Goal: Information Seeking & Learning: Learn about a topic

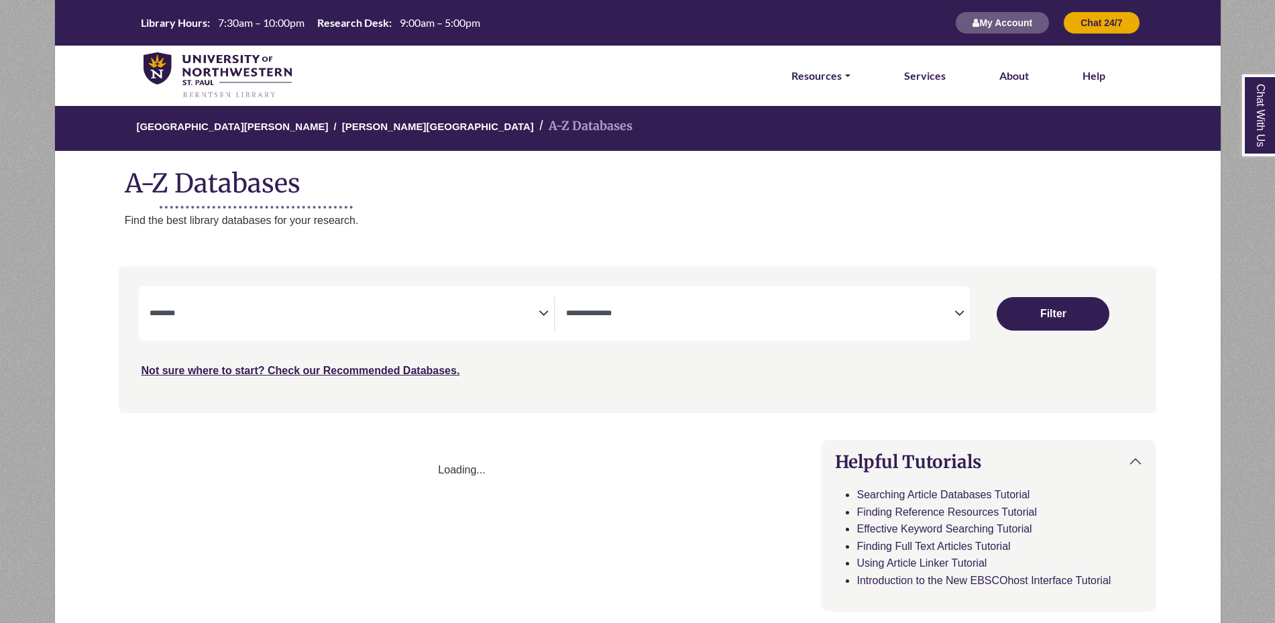
select select "Database Subject Filter"
select select "Database Types Filter"
select select "Database Subject Filter"
select select "Database Types Filter"
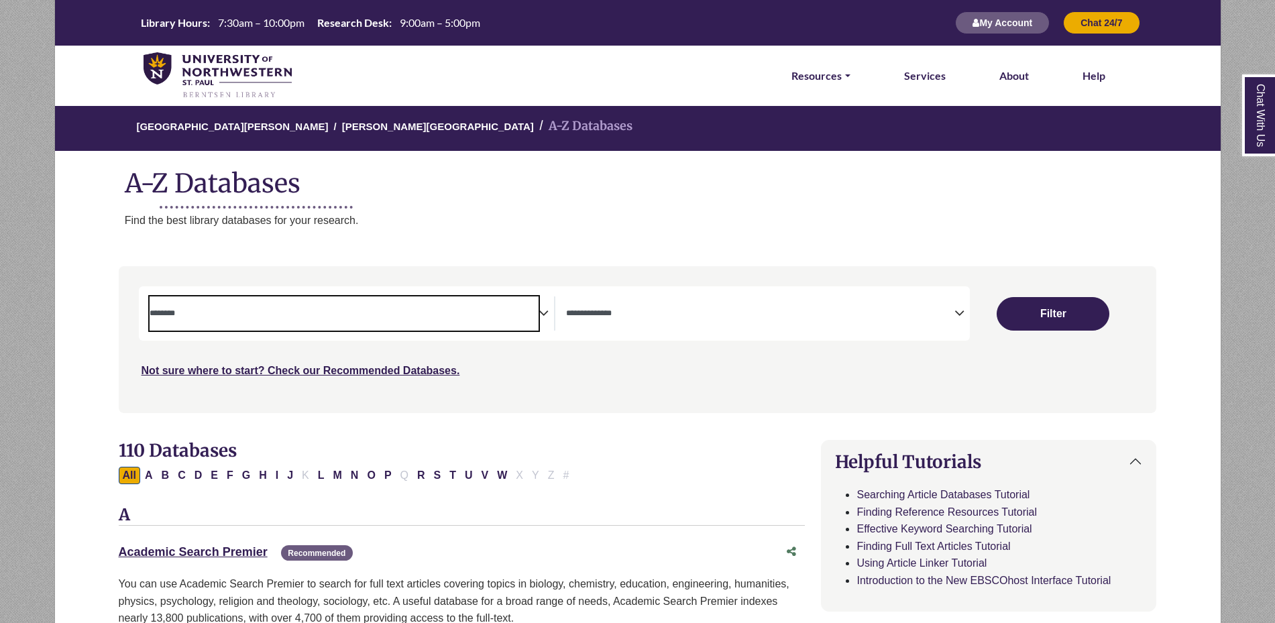
click at [474, 315] on textarea "Search" at bounding box center [344, 314] width 389 height 11
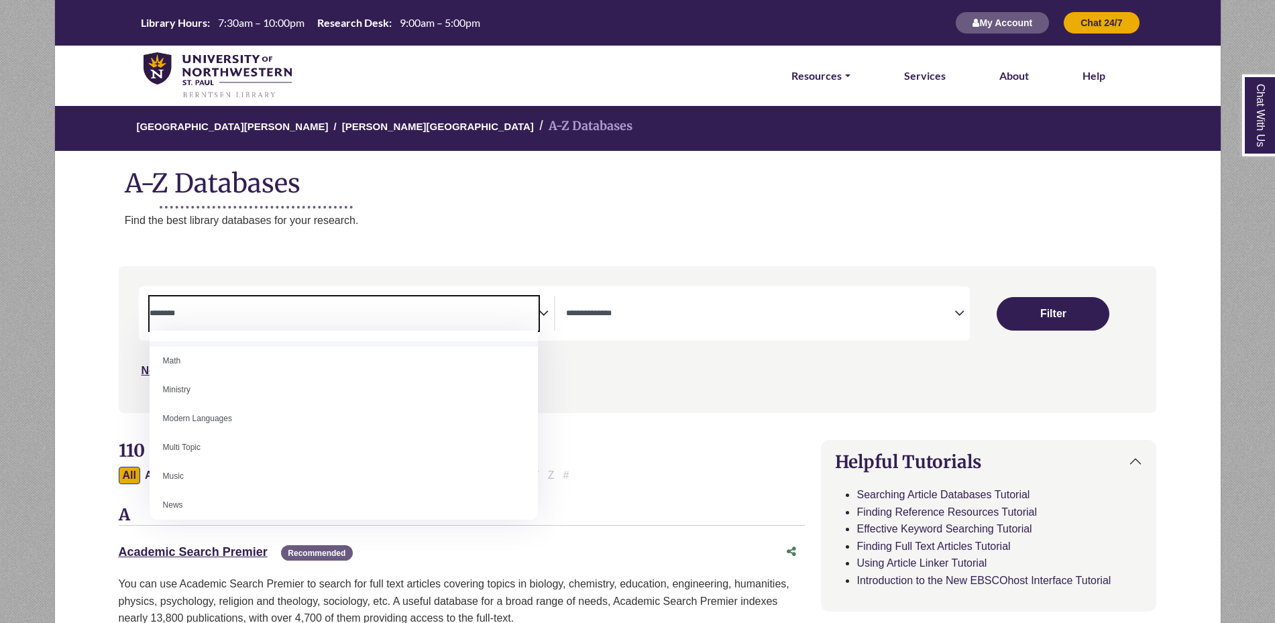
scroll to position [849, 0]
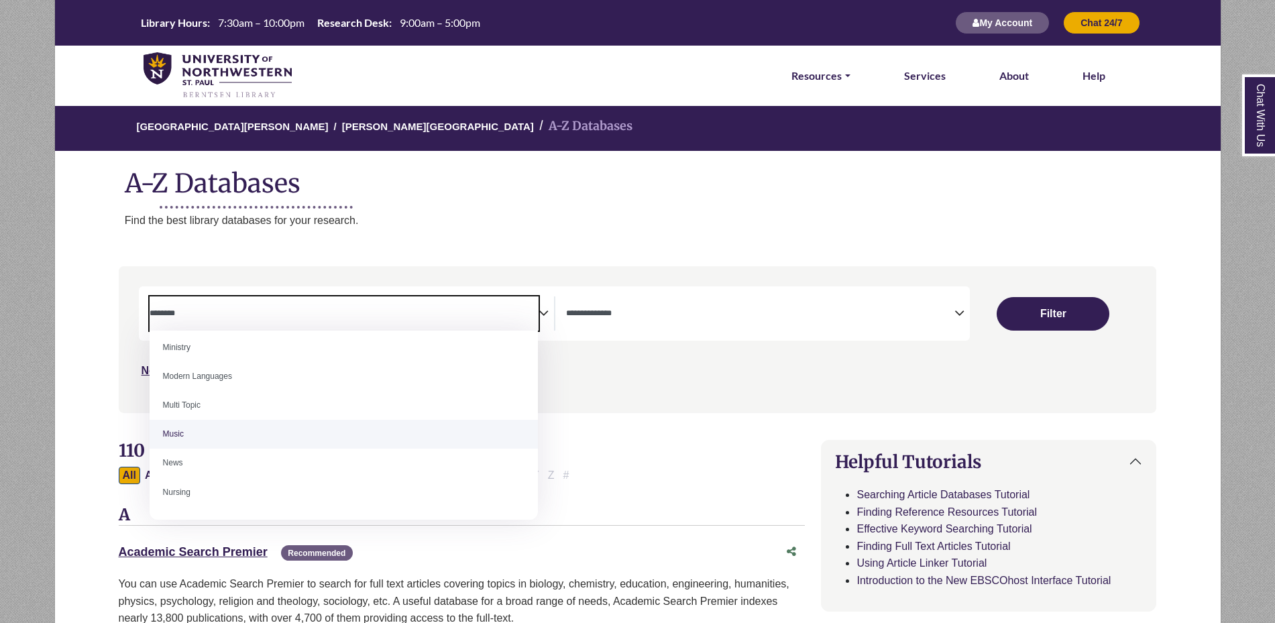
select select "*****"
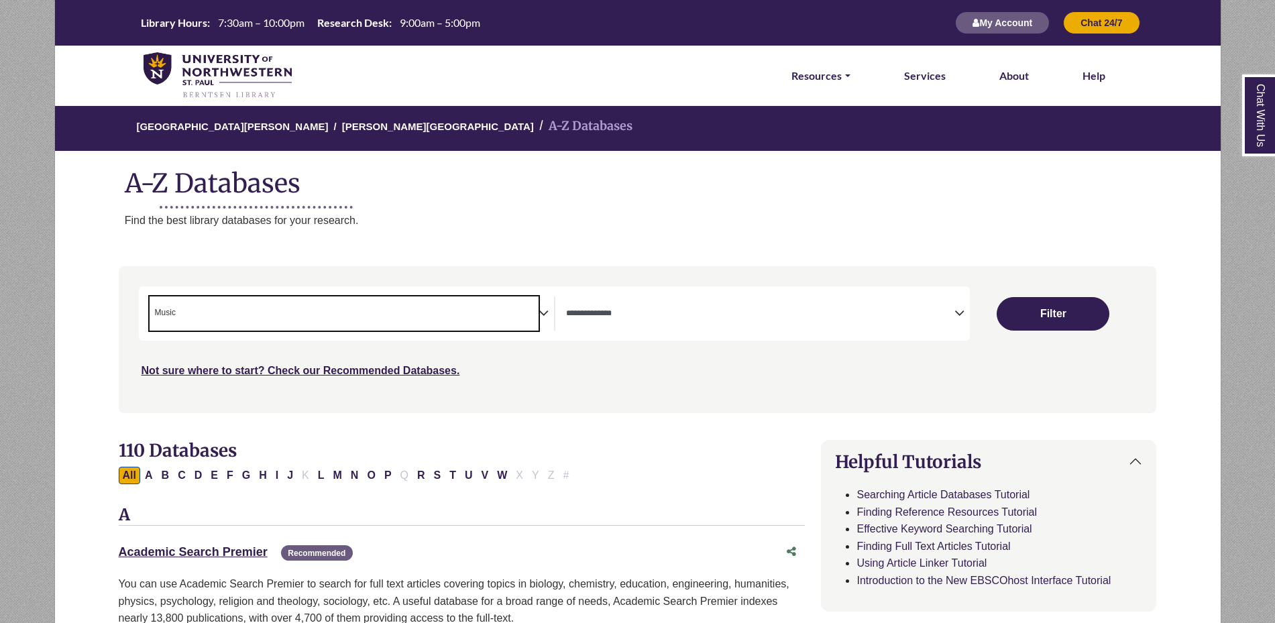
scroll to position [412, 0]
click at [519, 251] on div "University of Northwestern - St. Paul Berntsen Library A-Z Databases A-Z Databa…" at bounding box center [637, 179] width 1167 height 148
click at [667, 311] on textarea "Search" at bounding box center [760, 314] width 389 height 11
click at [559, 204] on div "University of Northwestern - St. Paul Berntsen Library A-Z Databases A-Z Databa…" at bounding box center [637, 179] width 1167 height 148
click at [714, 318] on textarea "Search" at bounding box center [760, 314] width 389 height 11
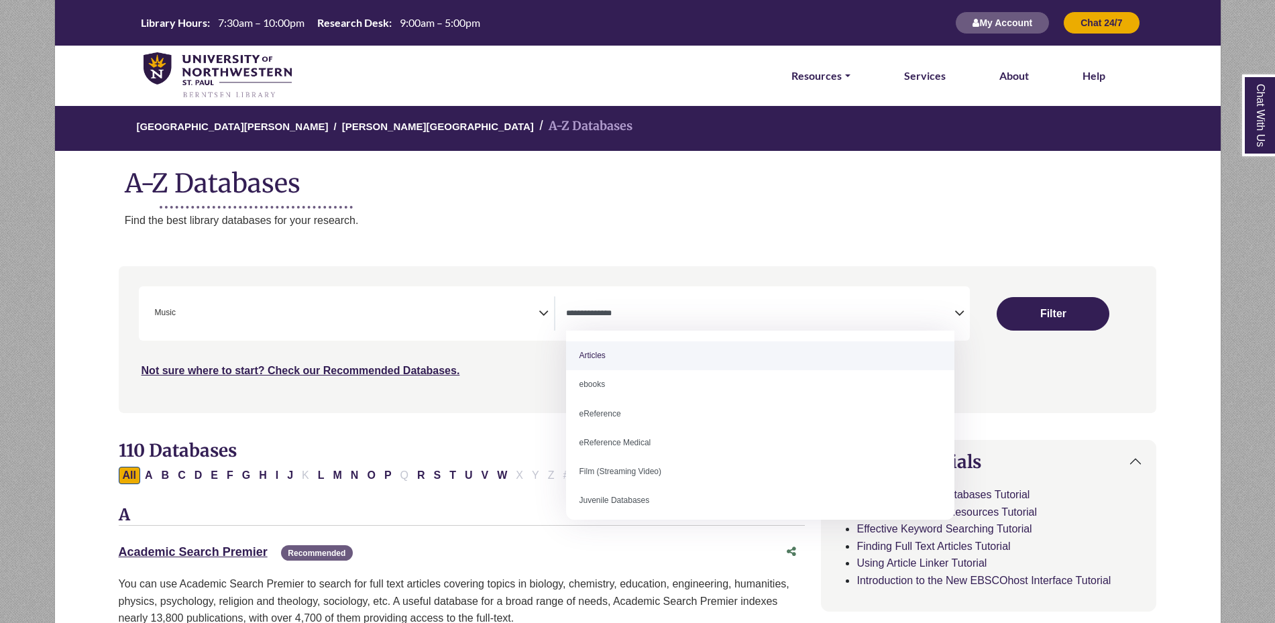
select select "*****"
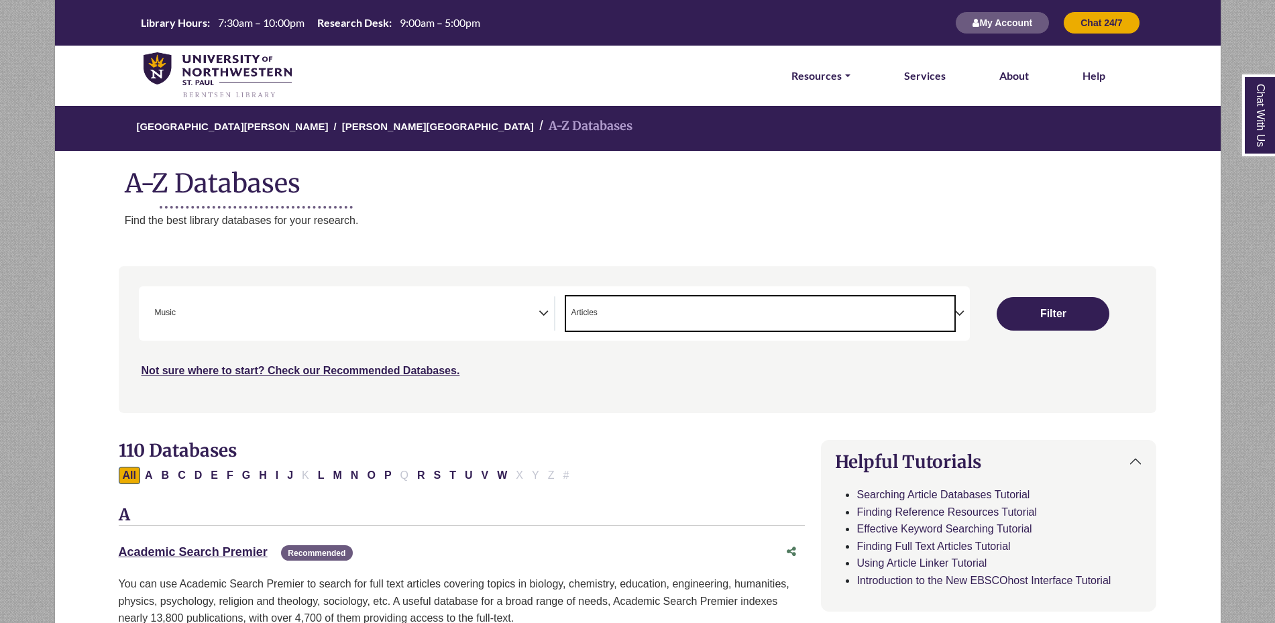
drag, startPoint x: 596, startPoint y: 233, endPoint x: 591, endPoint y: 225, distance: 8.7
click at [596, 232] on div "University of Northwestern - St. Paul Berntsen Library A-Z Databases A-Z Databa…" at bounding box center [637, 179] width 1167 height 148
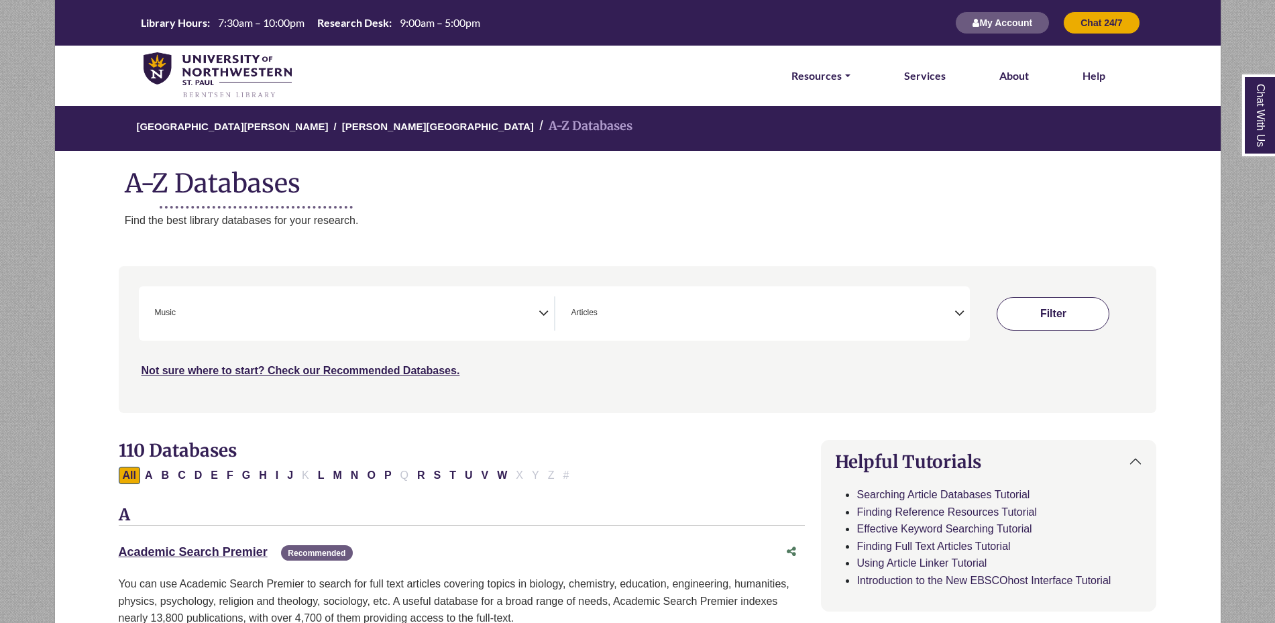
click at [1052, 319] on button "Filter" at bounding box center [1053, 314] width 113 height 34
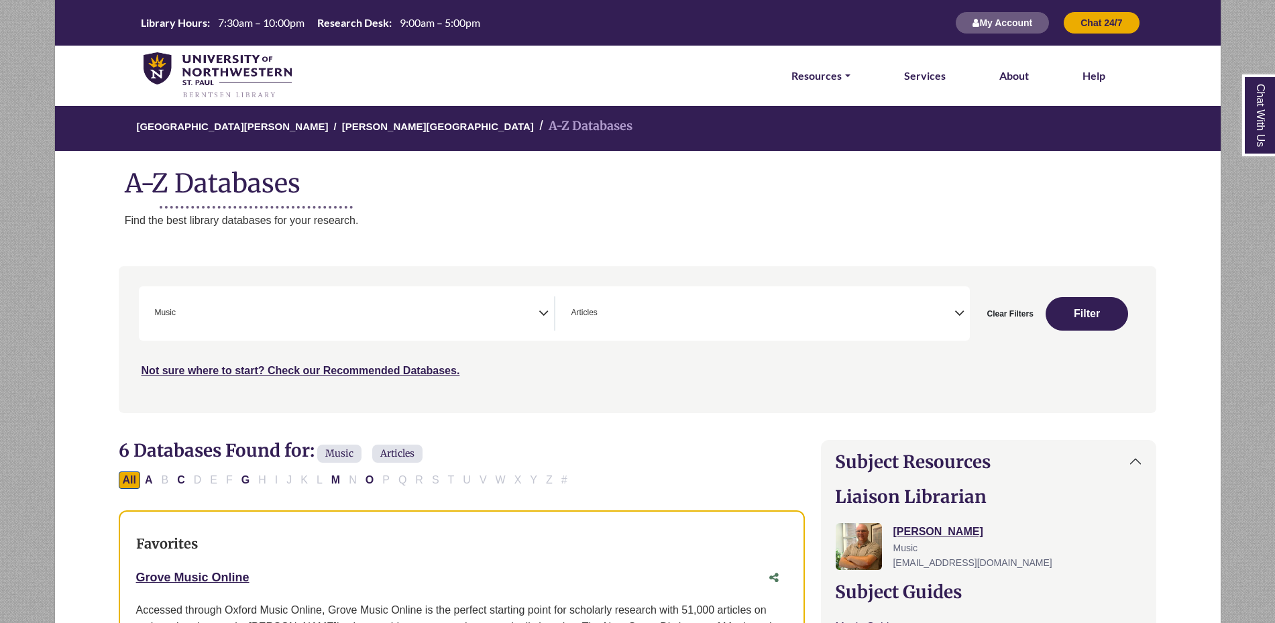
click at [627, 306] on span "× Articles" at bounding box center [760, 313] width 389 height 34
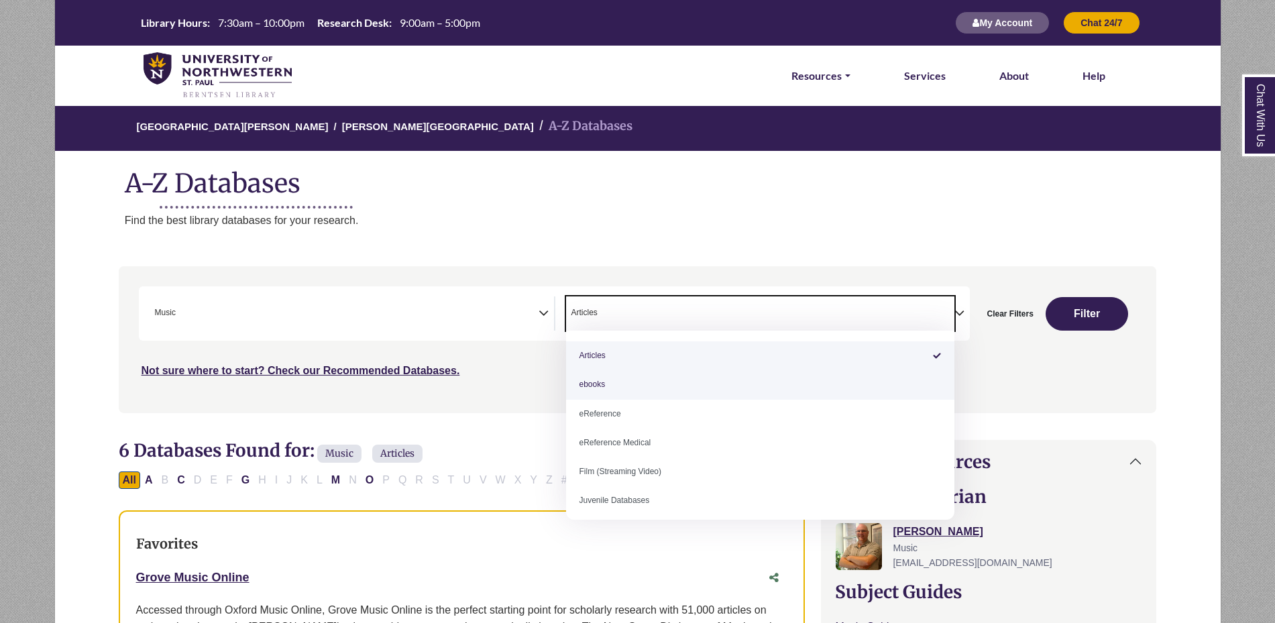
click at [500, 440] on h2 "6 Databases Found for: Music Articles Edit Filters" at bounding box center [462, 452] width 687 height 25
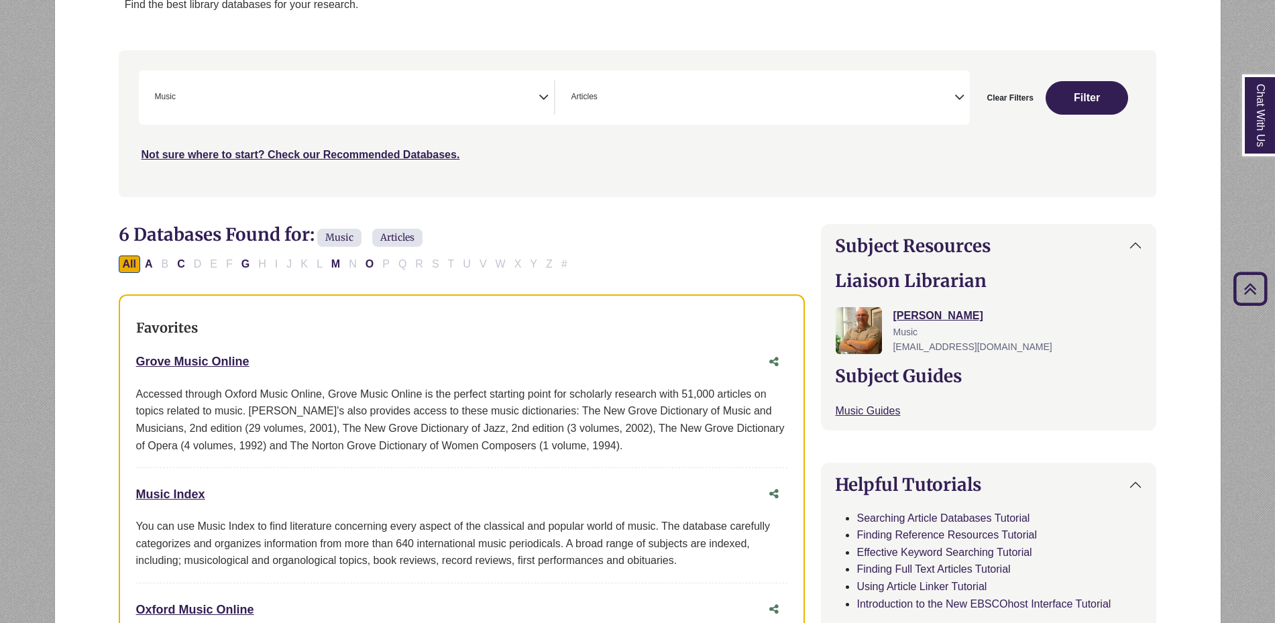
scroll to position [235, 0]
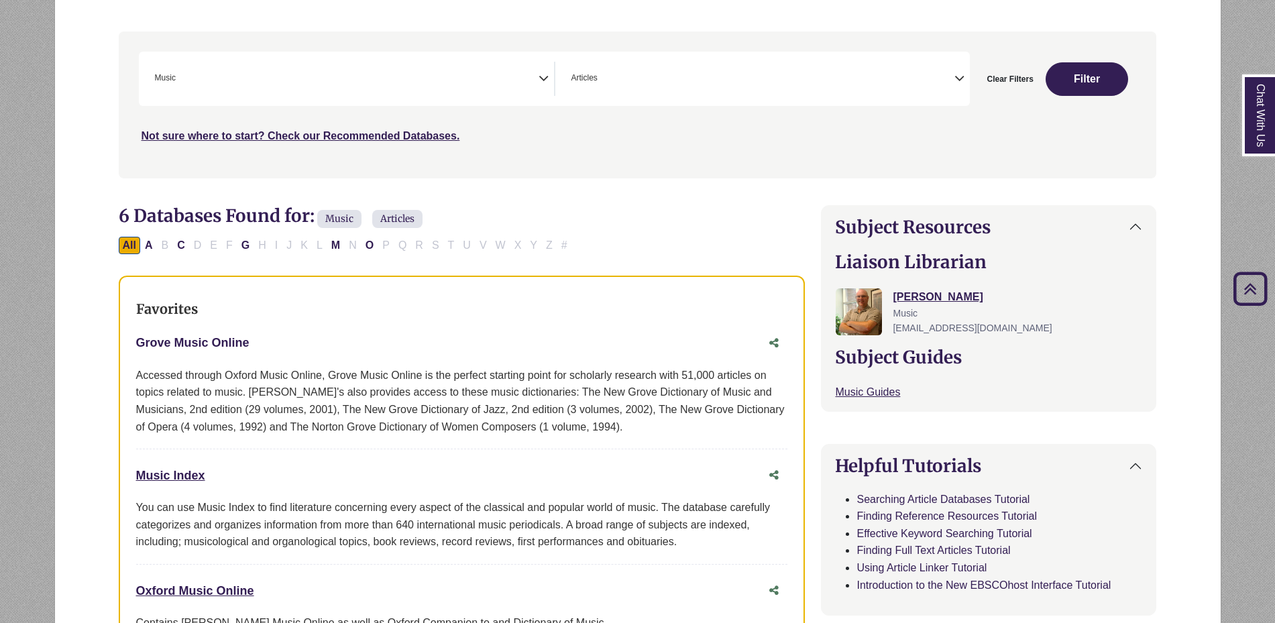
click at [221, 341] on link "Grove Music Online This link opens in a new window" at bounding box center [192, 342] width 113 height 13
drag, startPoint x: 134, startPoint y: 340, endPoint x: 250, endPoint y: 345, distance: 115.5
click at [250, 345] on div "Favorites Grove Music Online This link opens in a new window Music Index This l…" at bounding box center [462, 473] width 687 height 395
click at [289, 345] on div "Grove Music Online This link opens in a new window" at bounding box center [448, 342] width 625 height 19
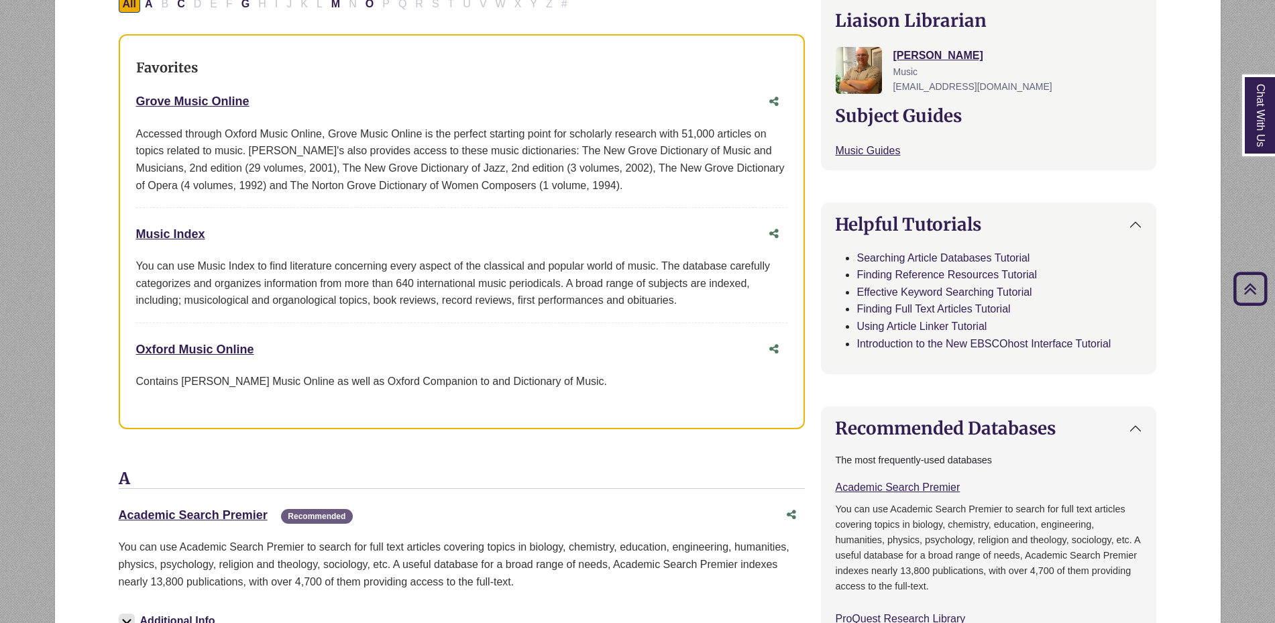
scroll to position [744, 0]
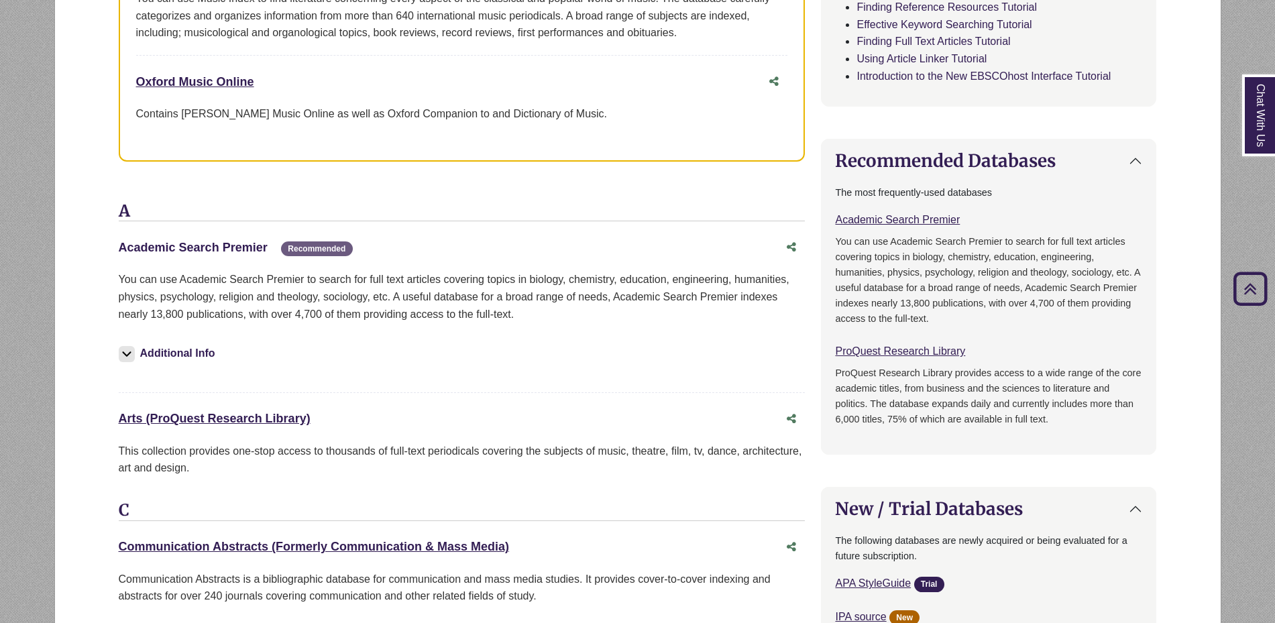
click at [225, 244] on link "Academic Search Premier This link opens in a new window" at bounding box center [193, 247] width 149 height 13
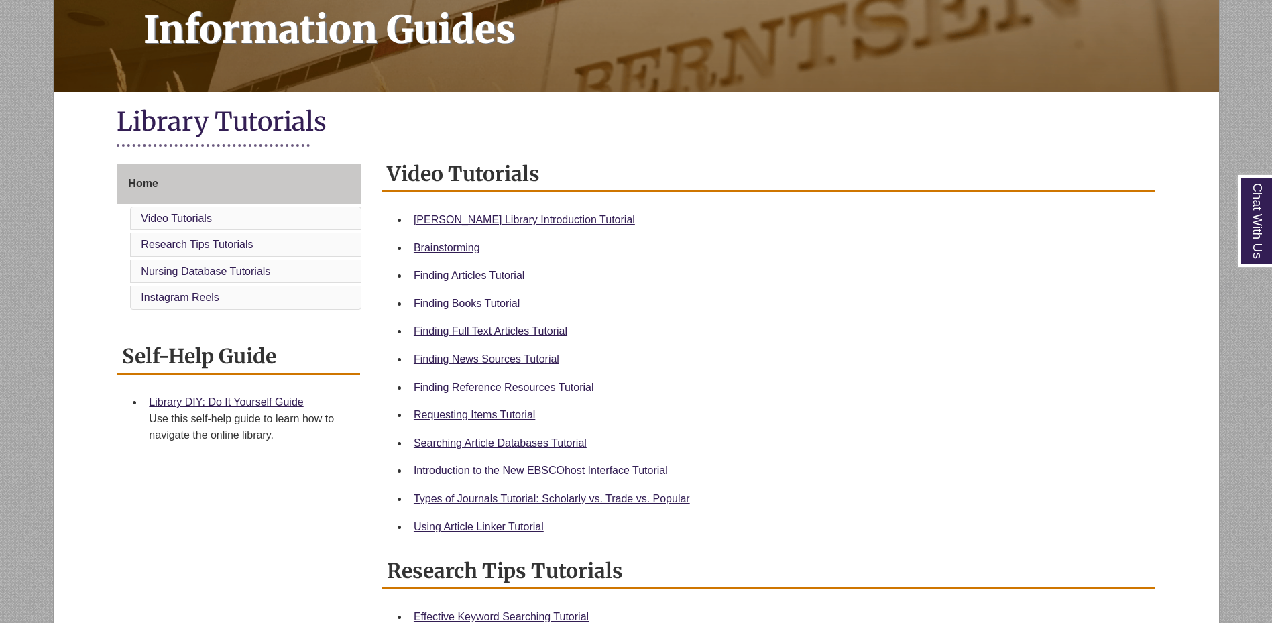
scroll to position [227, 0]
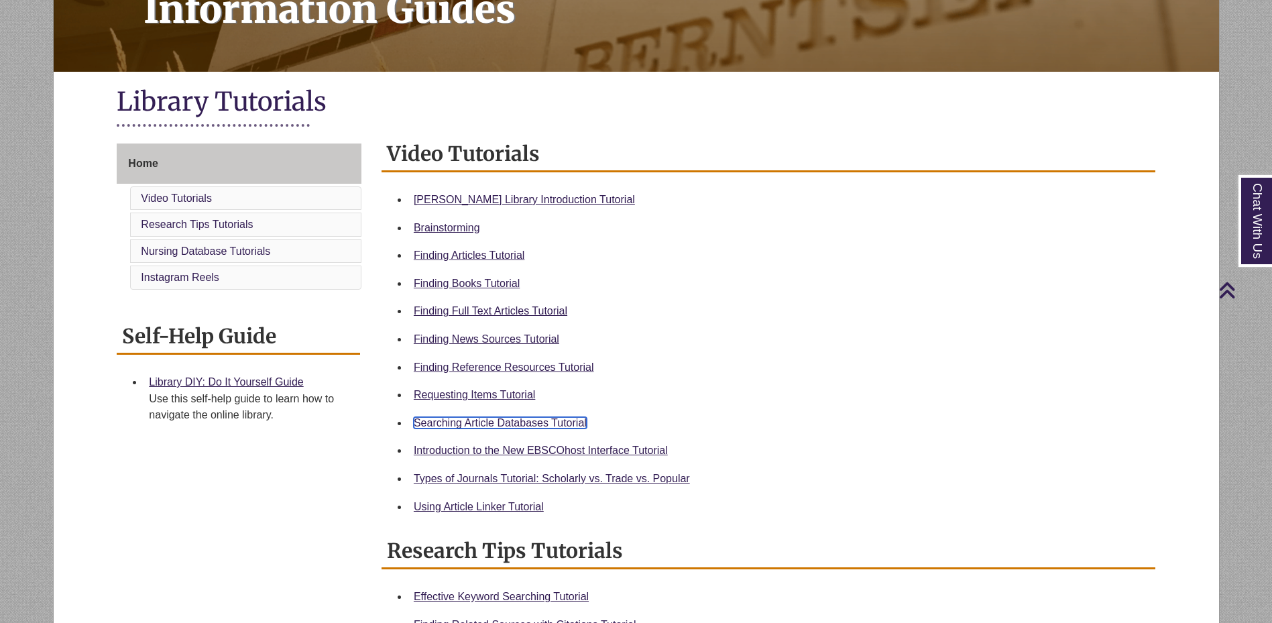
click at [542, 426] on link "Searching Article Databases Tutorial" at bounding box center [500, 422] width 173 height 11
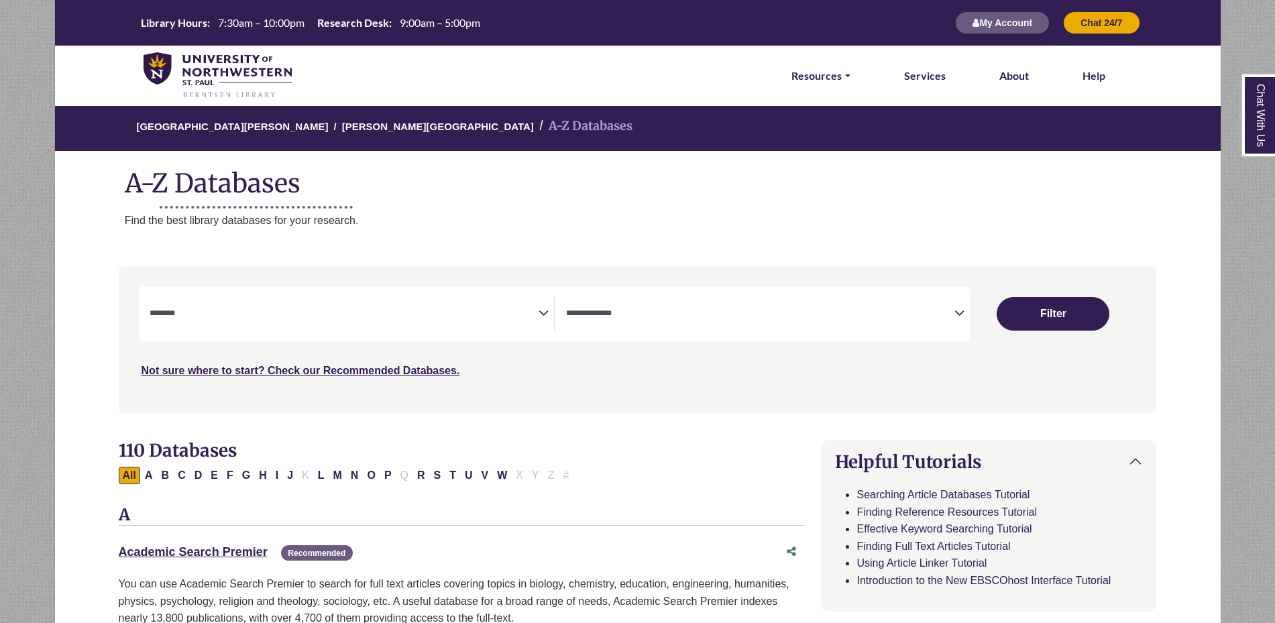
select select "Database Subject Filter"
select select "Database Types Filter"
click at [276, 313] on textarea "Search" at bounding box center [344, 314] width 389 height 11
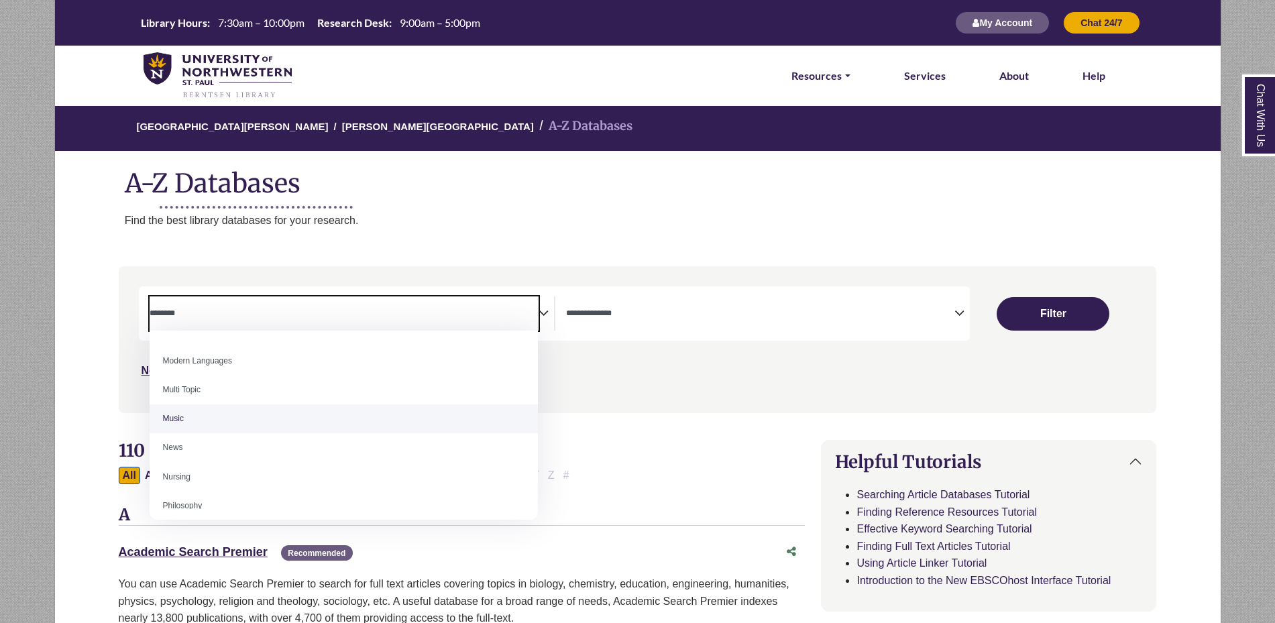
scroll to position [861, 0]
select select "*****"
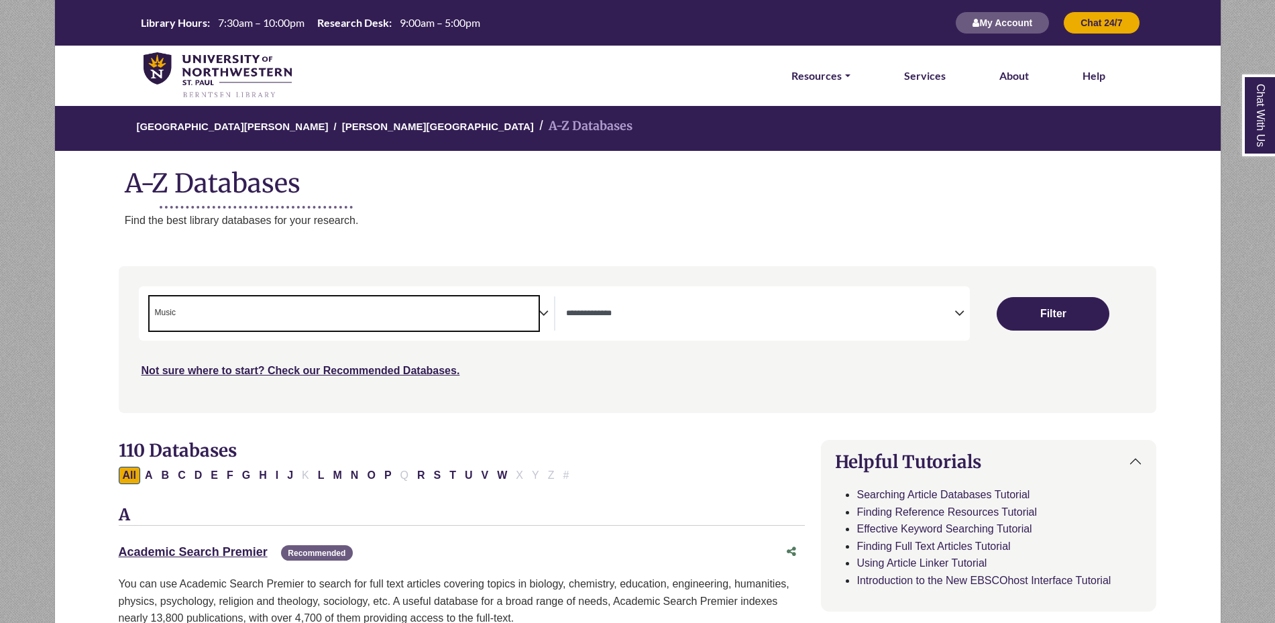
scroll to position [412, 0]
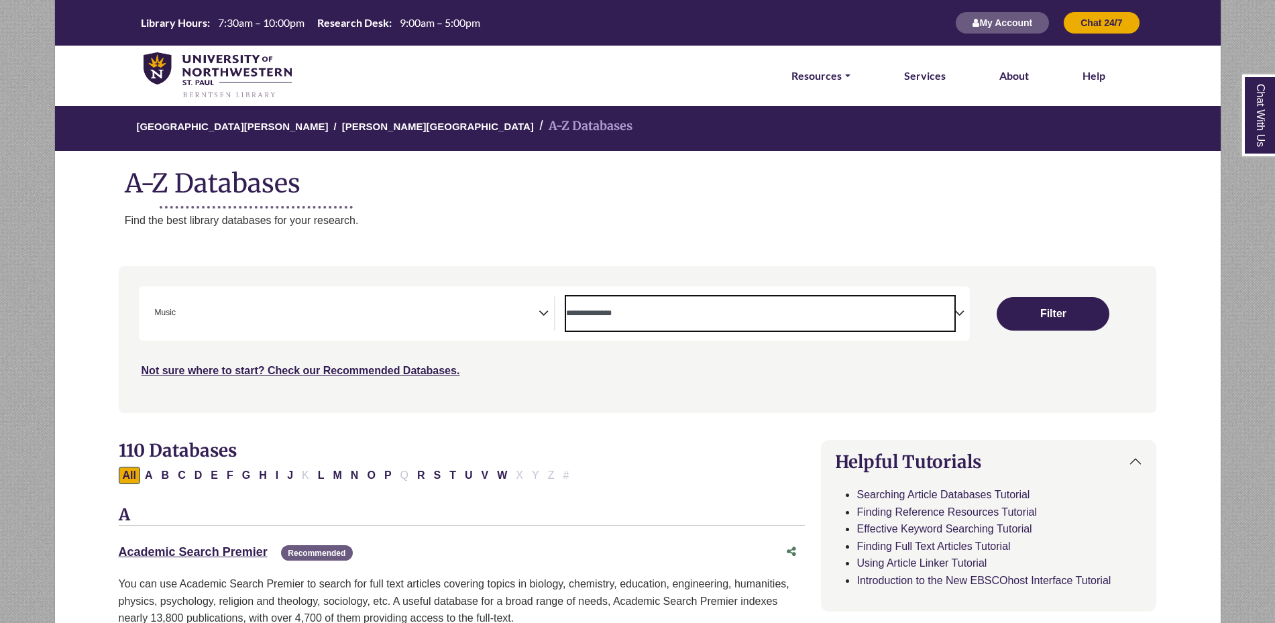
click at [646, 315] on textarea "Search" at bounding box center [760, 314] width 389 height 11
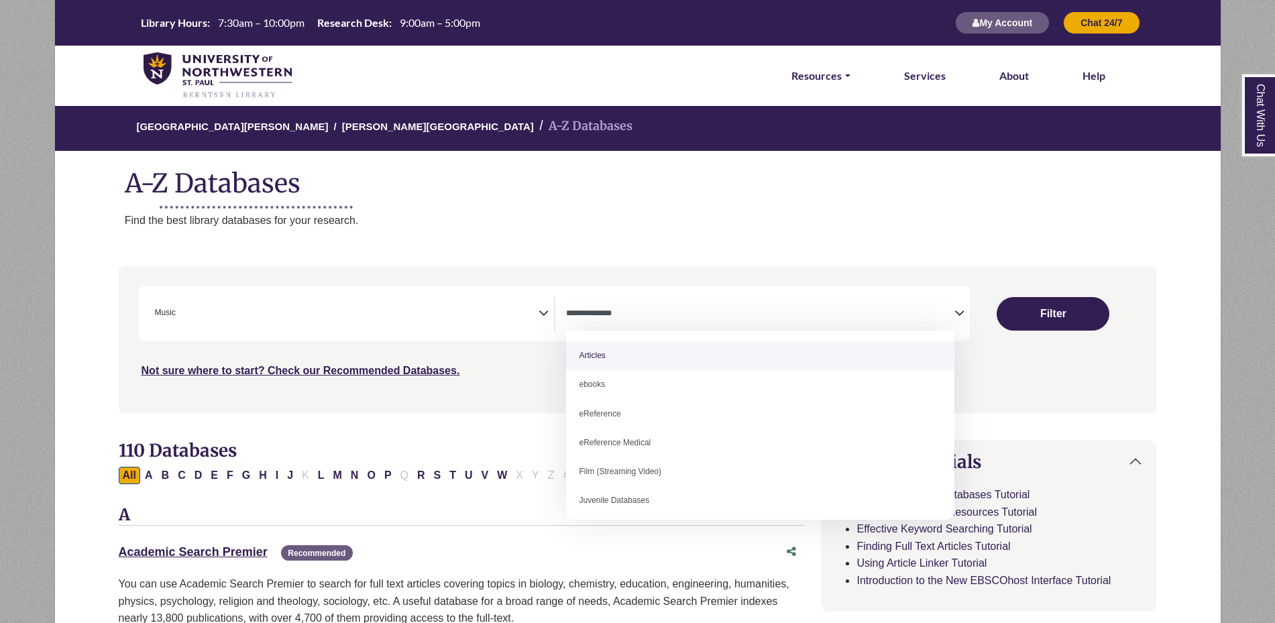
select select "*****"
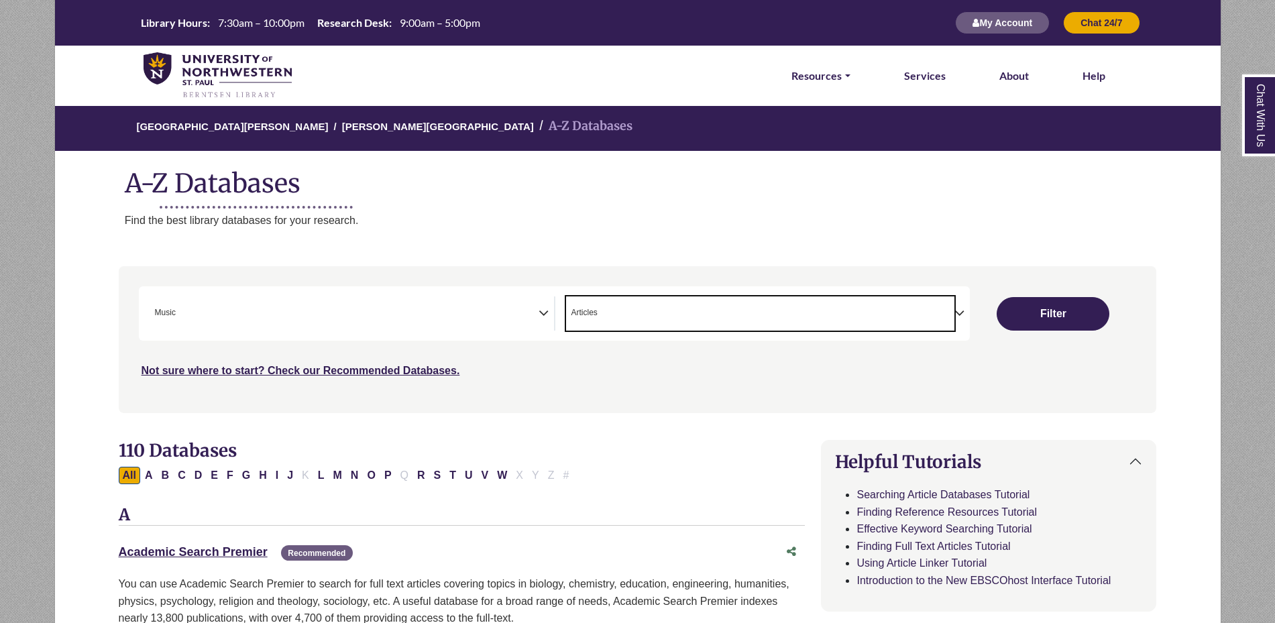
click at [631, 385] on div "Search filters" at bounding box center [638, 339] width 1022 height 135
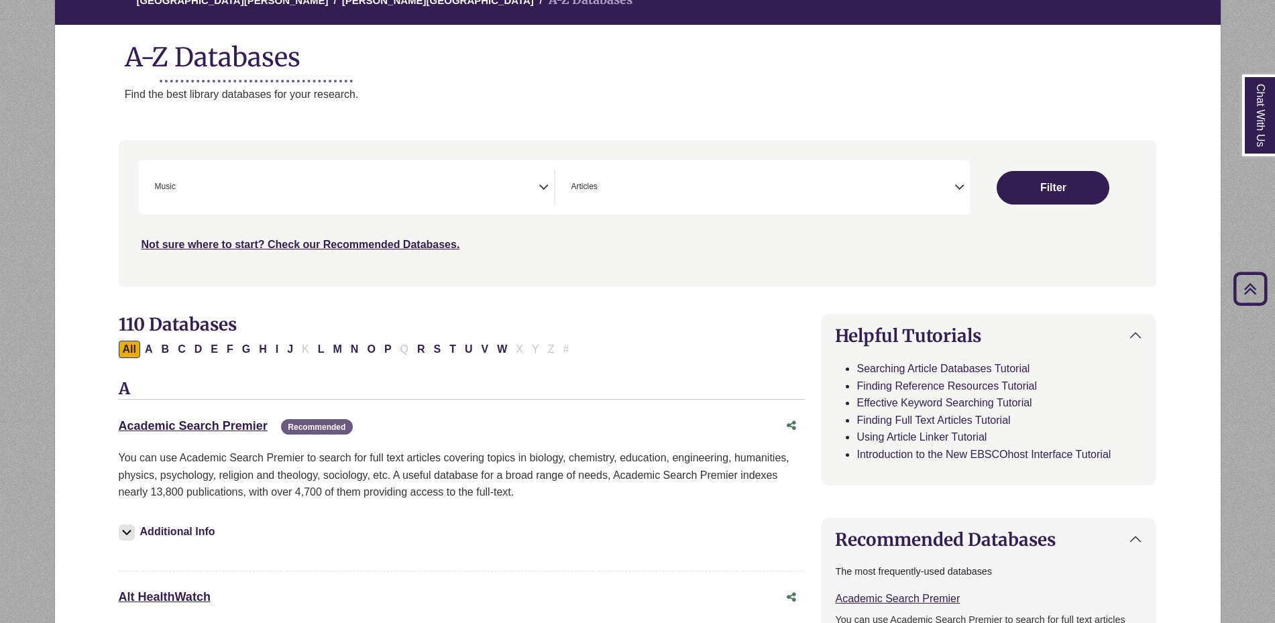
scroll to position [0, 0]
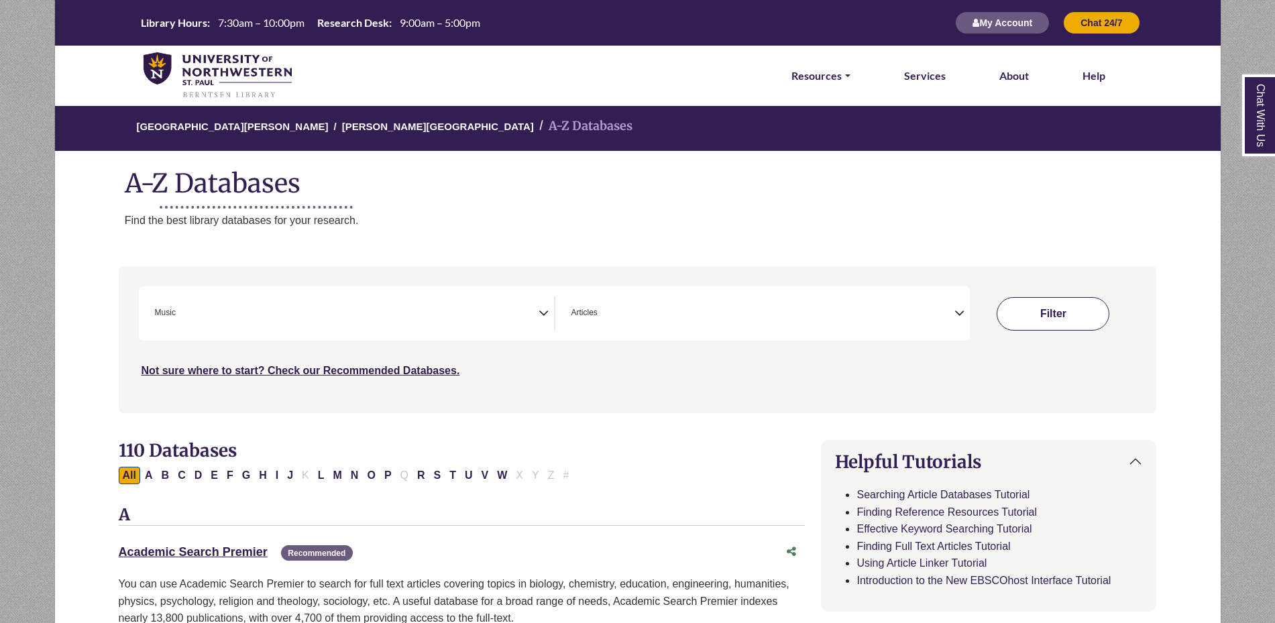
click at [1048, 317] on button "Filter" at bounding box center [1053, 314] width 113 height 34
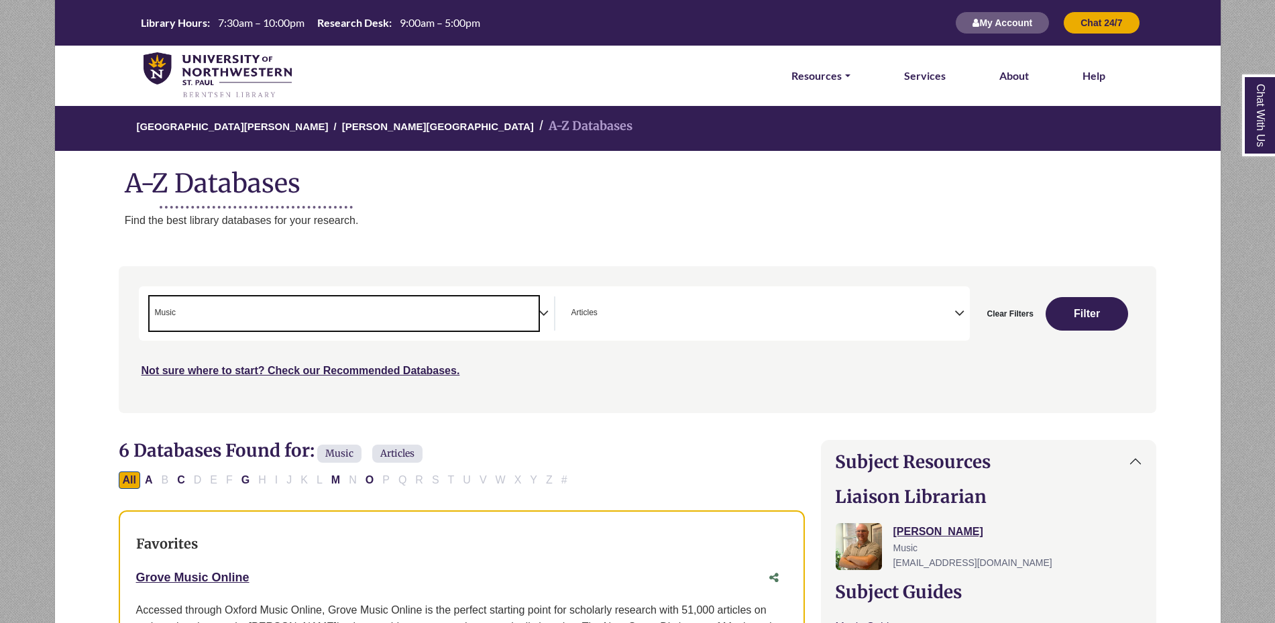
click at [214, 316] on span "× Music" at bounding box center [344, 313] width 389 height 34
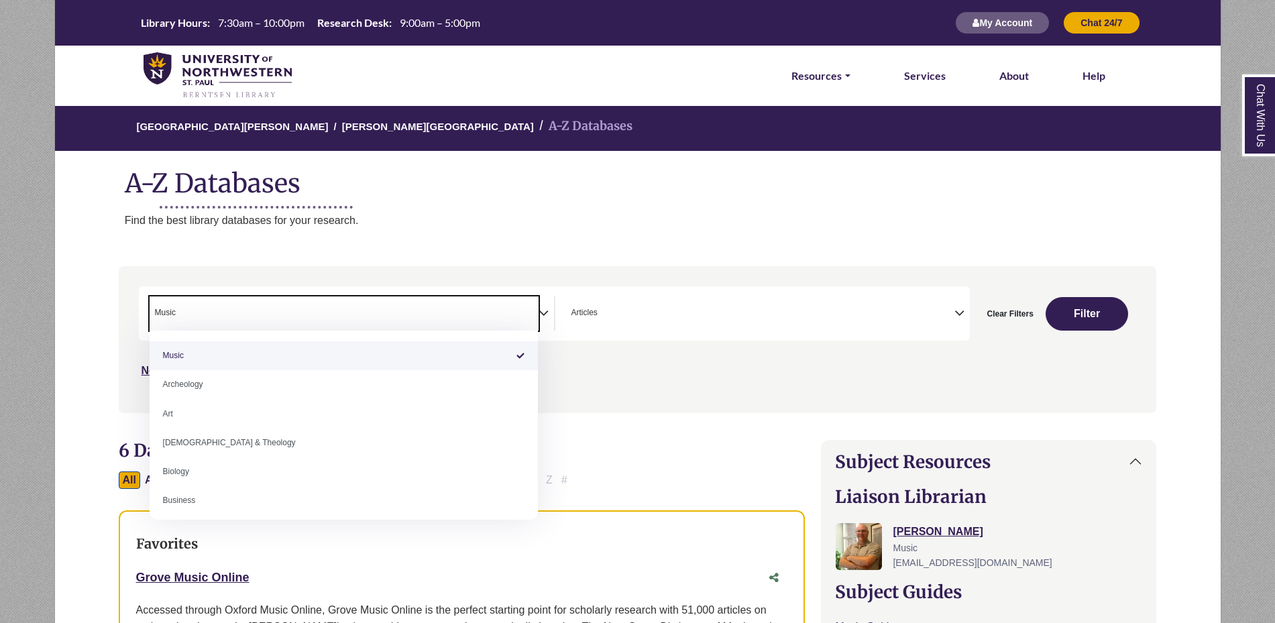
click at [263, 313] on span "× Music" at bounding box center [344, 313] width 389 height 34
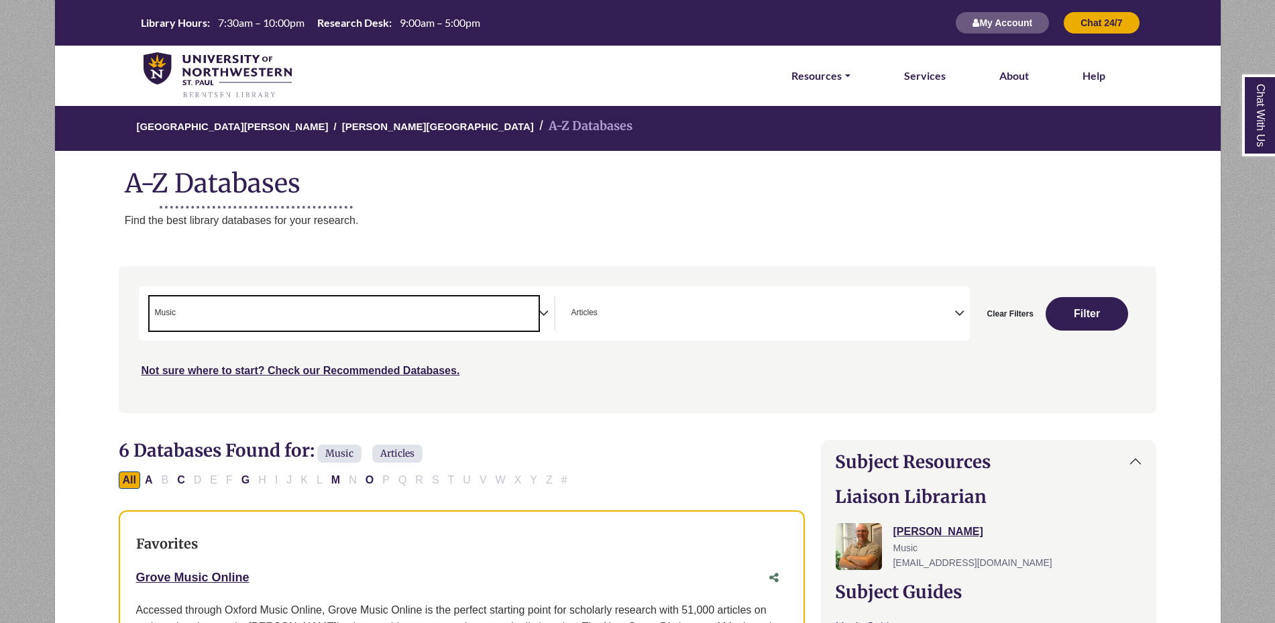
select select "Database Subject Filter"
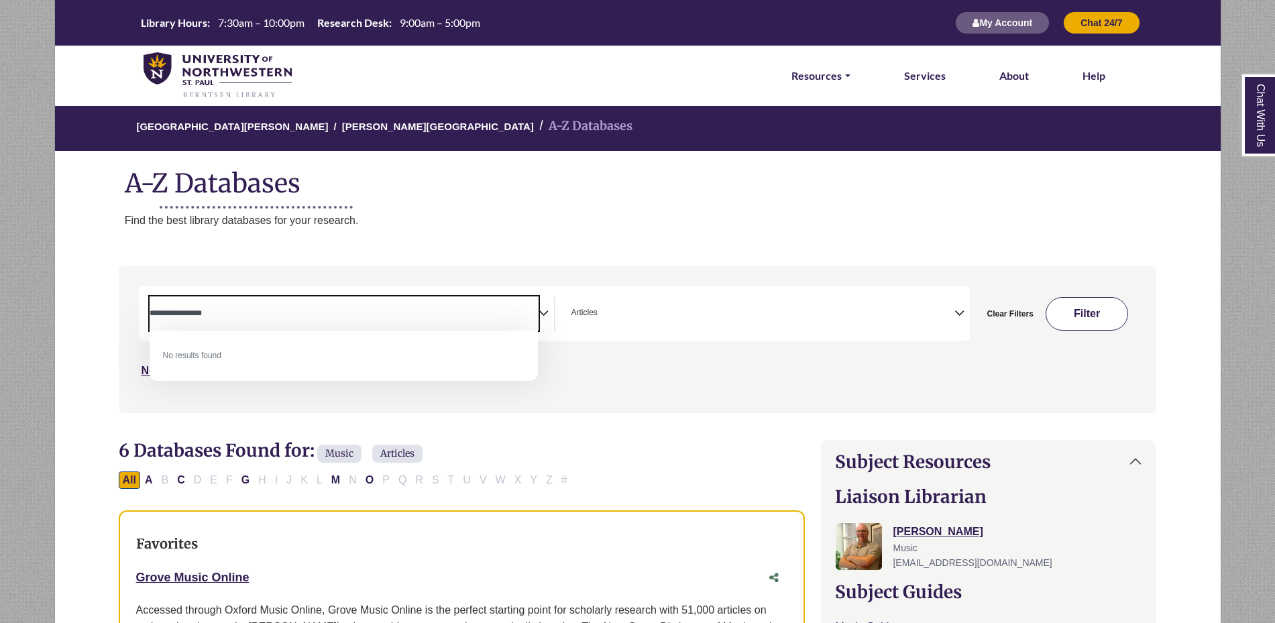
type textarea "**********"
click at [1093, 311] on button "Filter" at bounding box center [1087, 314] width 83 height 34
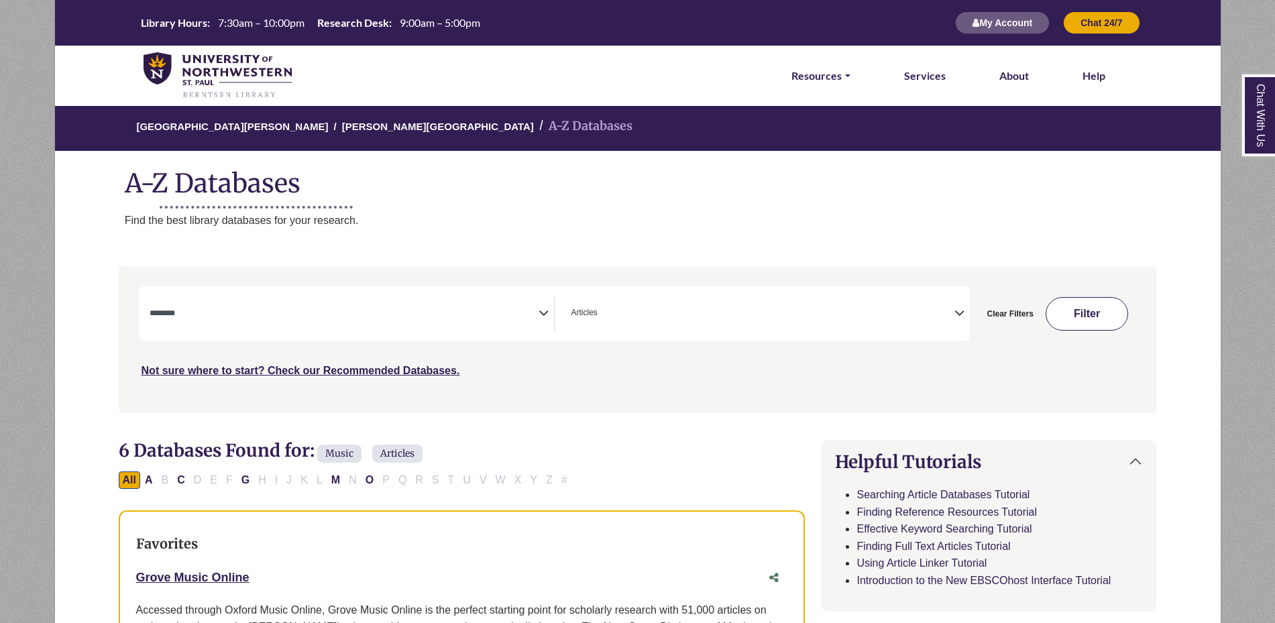
select select "Database Subject Filter"
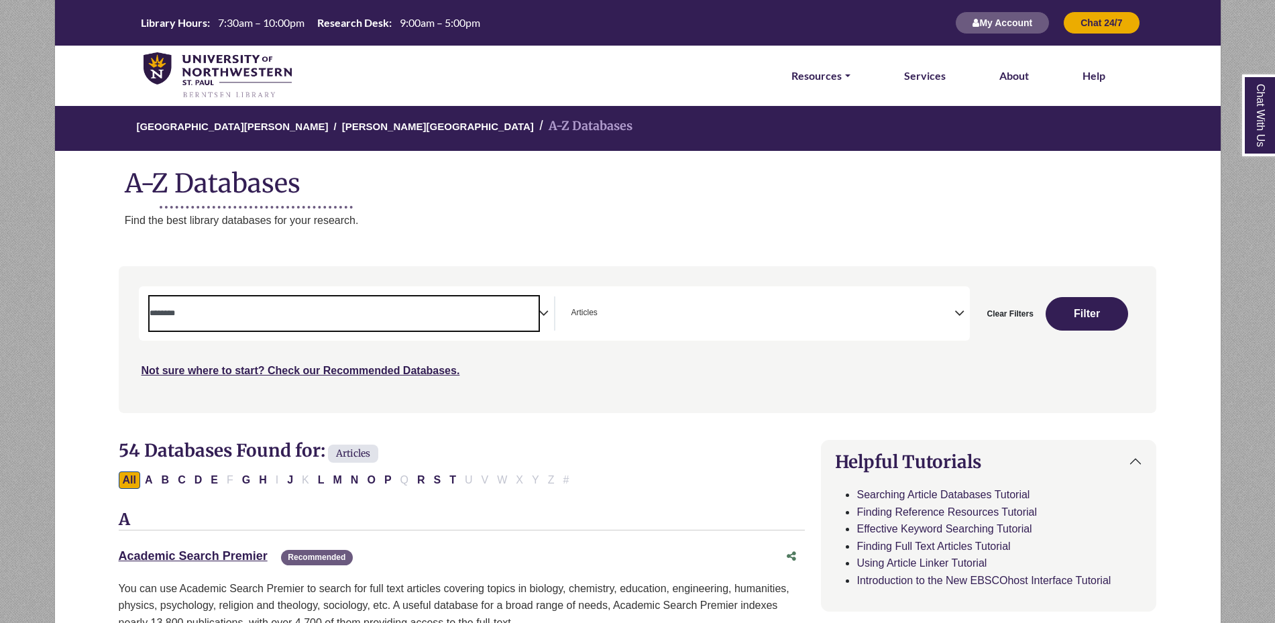
click at [240, 317] on textarea "Search" at bounding box center [344, 314] width 389 height 11
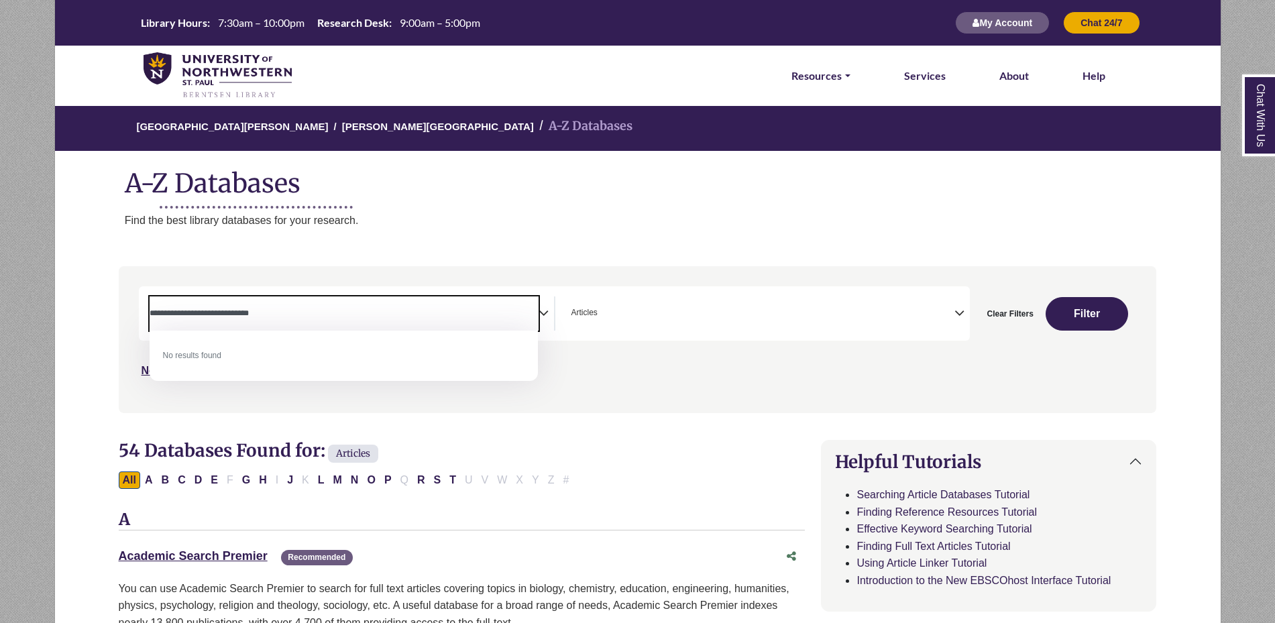
type textarea "**********"
drag, startPoint x: 786, startPoint y: 118, endPoint x: 792, endPoint y: 129, distance: 12.3
click at [786, 118] on ol "University of Northwestern - St. Paul Berntsen Library A-Z Databases" at bounding box center [637, 128] width 1167 height 46
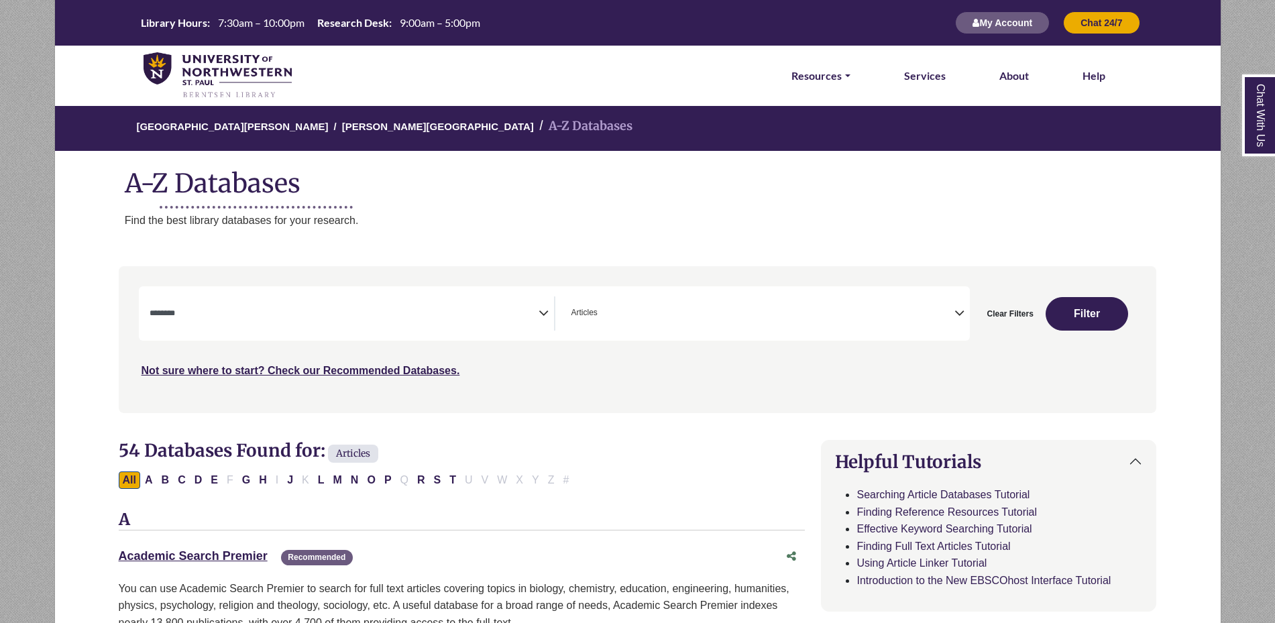
click at [854, 297] on span "× Articles" at bounding box center [760, 313] width 389 height 34
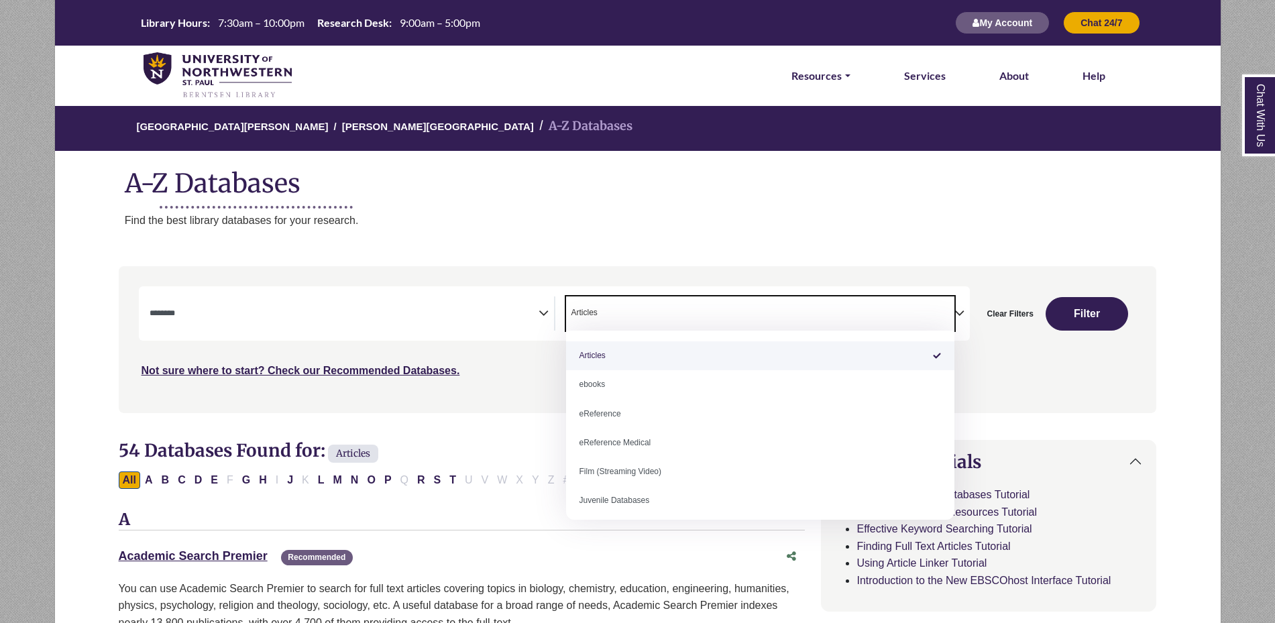
select select "Database Types Filter"
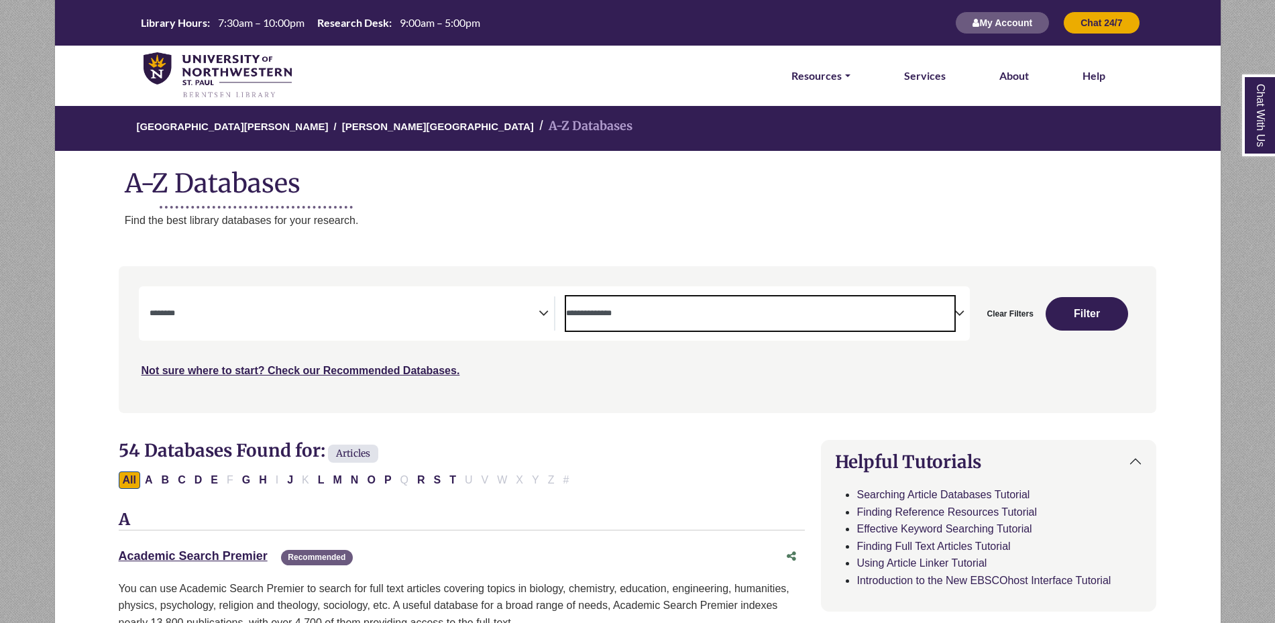
click at [904, 383] on div "Search filters" at bounding box center [638, 339] width 1022 height 135
click at [1134, 311] on div "Clear Filters Filter" at bounding box center [1053, 313] width 166 height 54
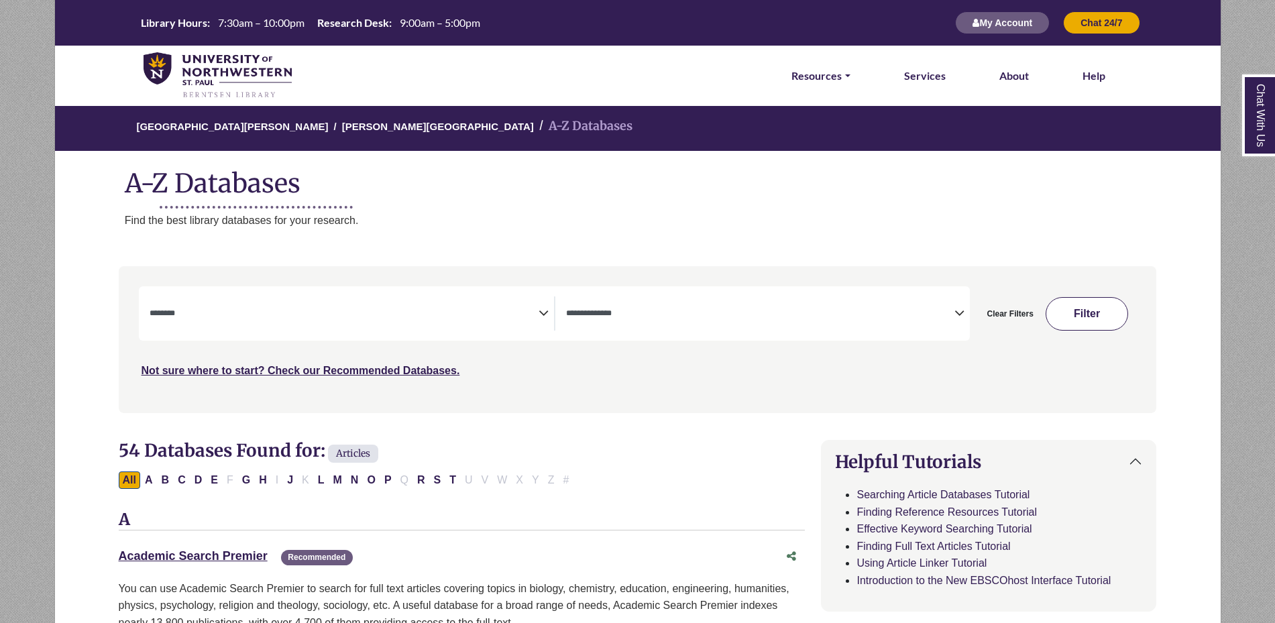
click at [1105, 317] on button "Filter" at bounding box center [1087, 314] width 83 height 34
select select "Database Subject Filter"
select select "Database Types Filter"
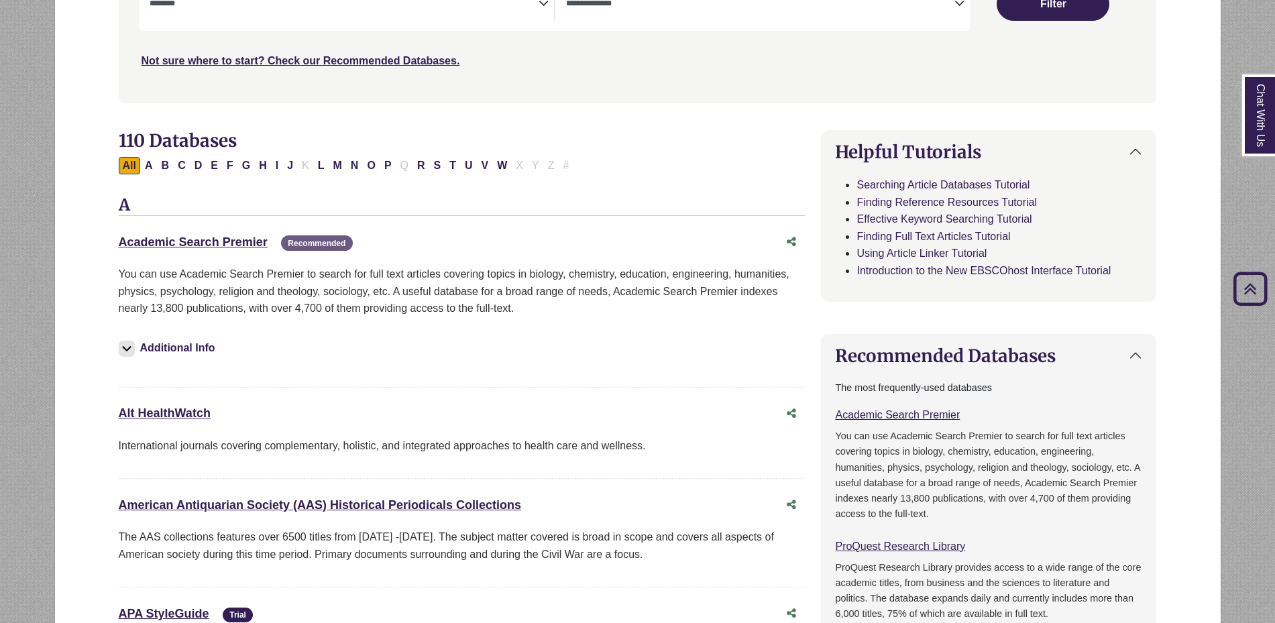
scroll to position [322, 0]
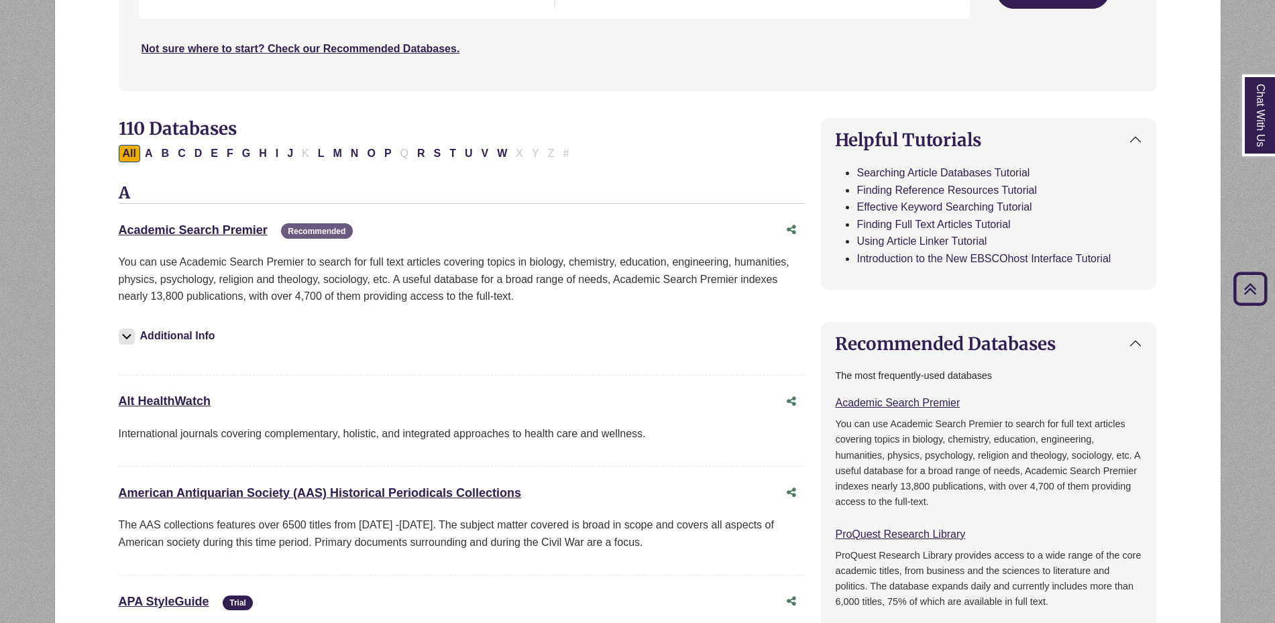
click at [127, 335] on img at bounding box center [127, 337] width 16 height 16
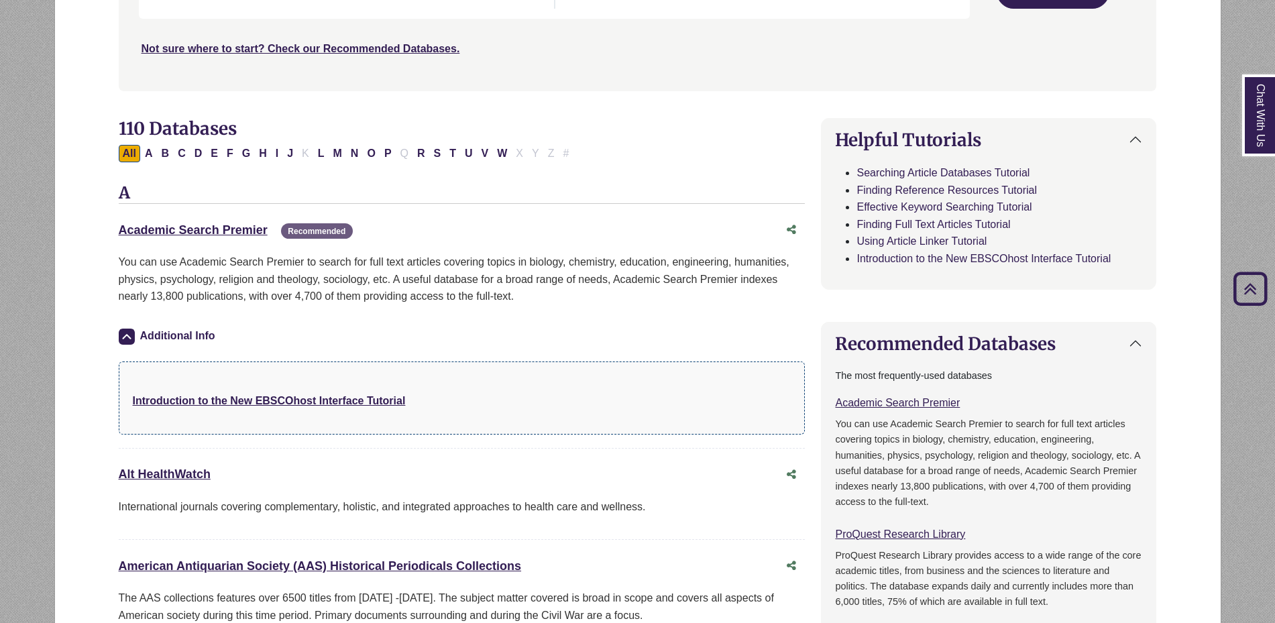
click at [134, 333] on img at bounding box center [127, 337] width 16 height 16
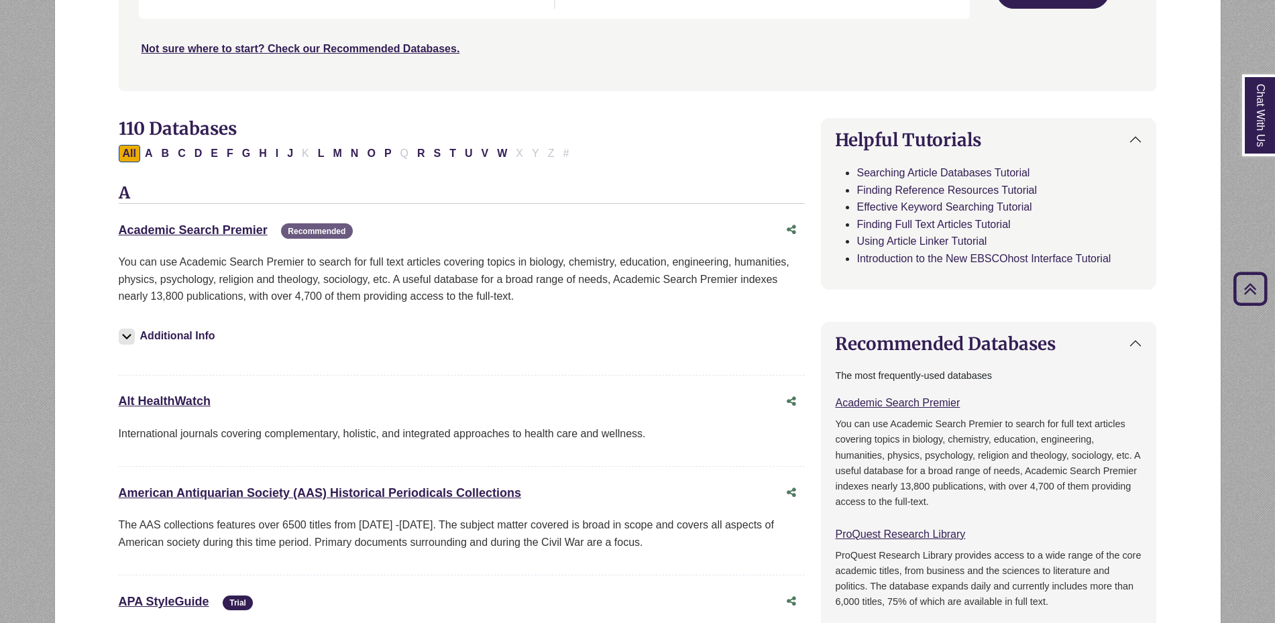
click at [134, 333] on img at bounding box center [127, 337] width 16 height 16
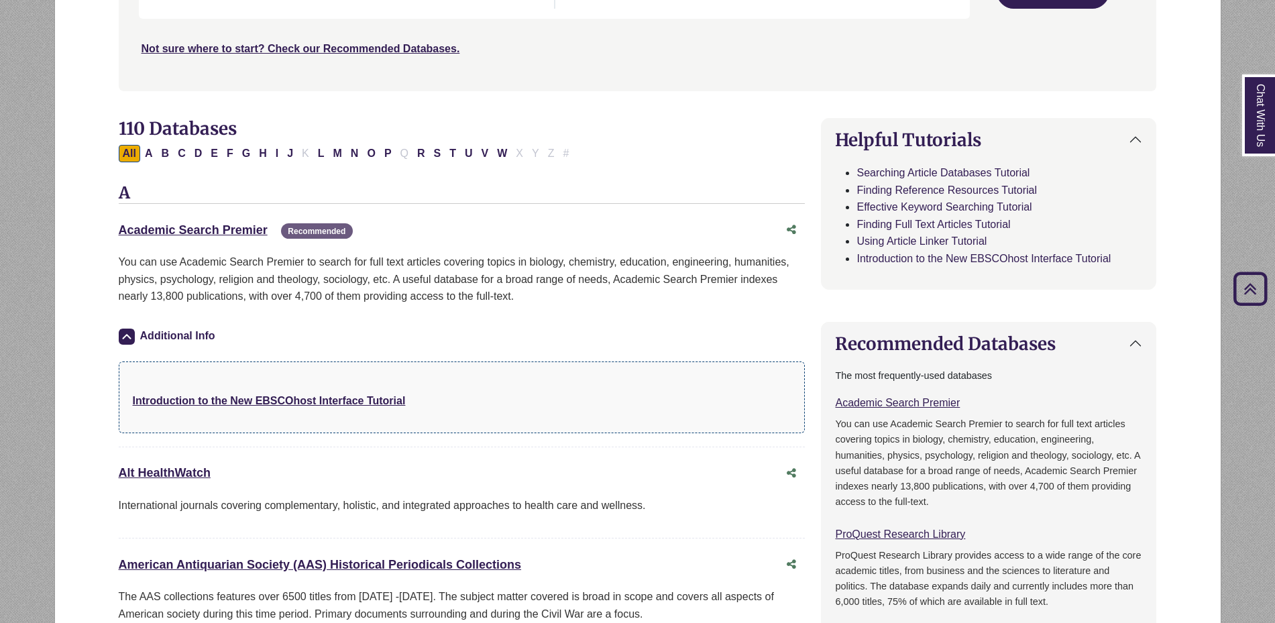
click at [134, 333] on img at bounding box center [127, 337] width 16 height 16
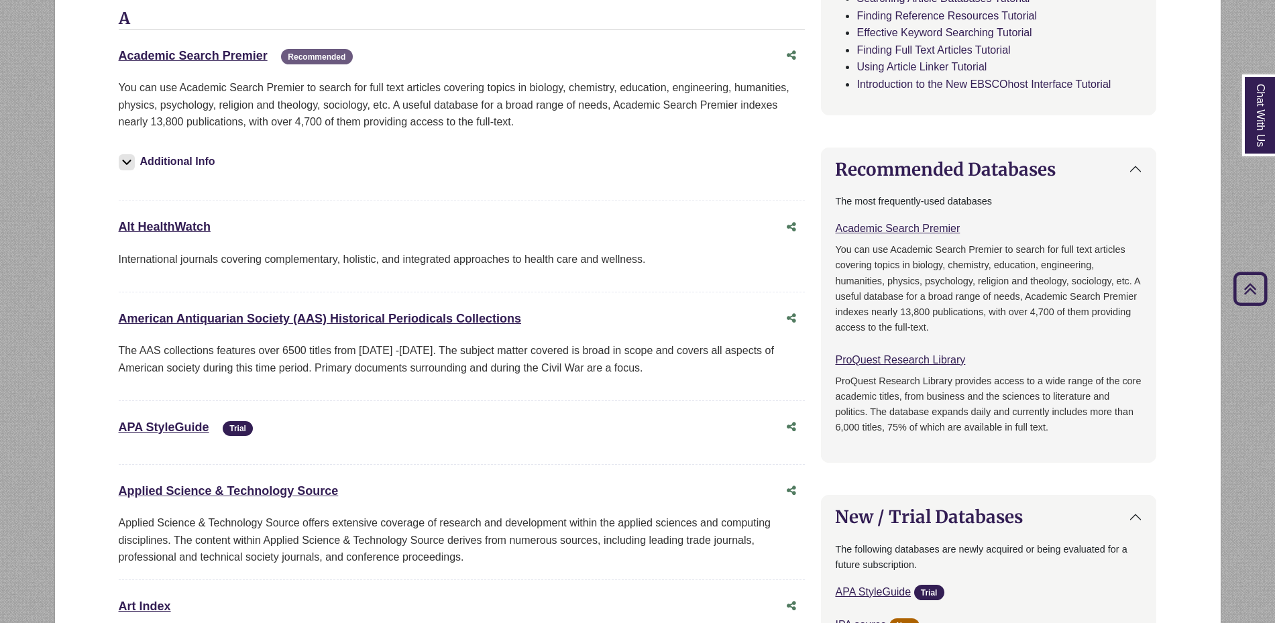
scroll to position [0, 0]
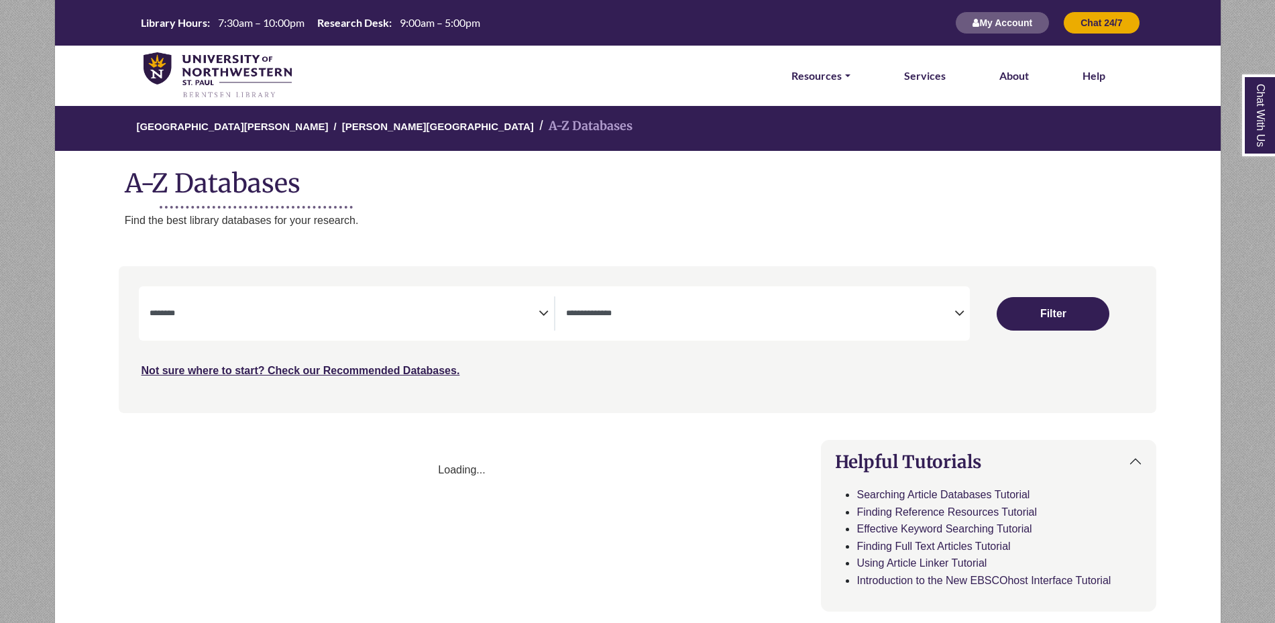
select select "Database Subject Filter"
select select "Database Types Filter"
select select "Database Subject Filter"
select select "Database Types Filter"
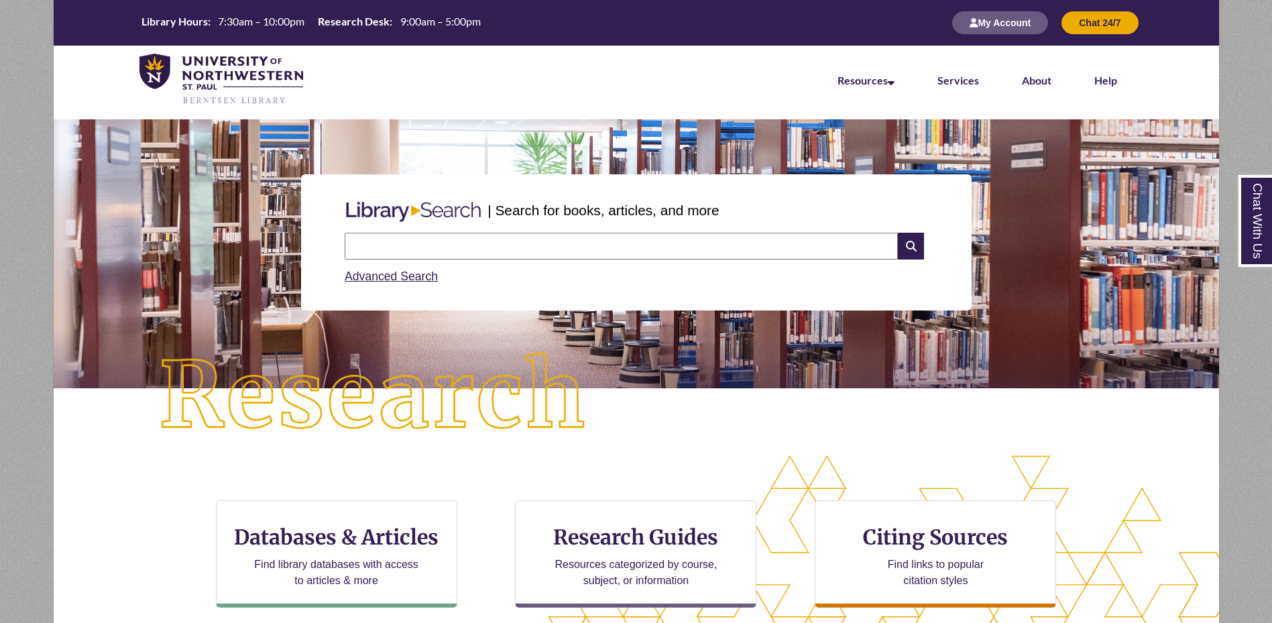
click at [465, 258] on input "text" at bounding box center [621, 246] width 553 height 27
type input "**********"
click at [421, 276] on link "Advanced Search" at bounding box center [391, 276] width 93 height 13
click at [910, 249] on icon at bounding box center [910, 246] width 25 height 27
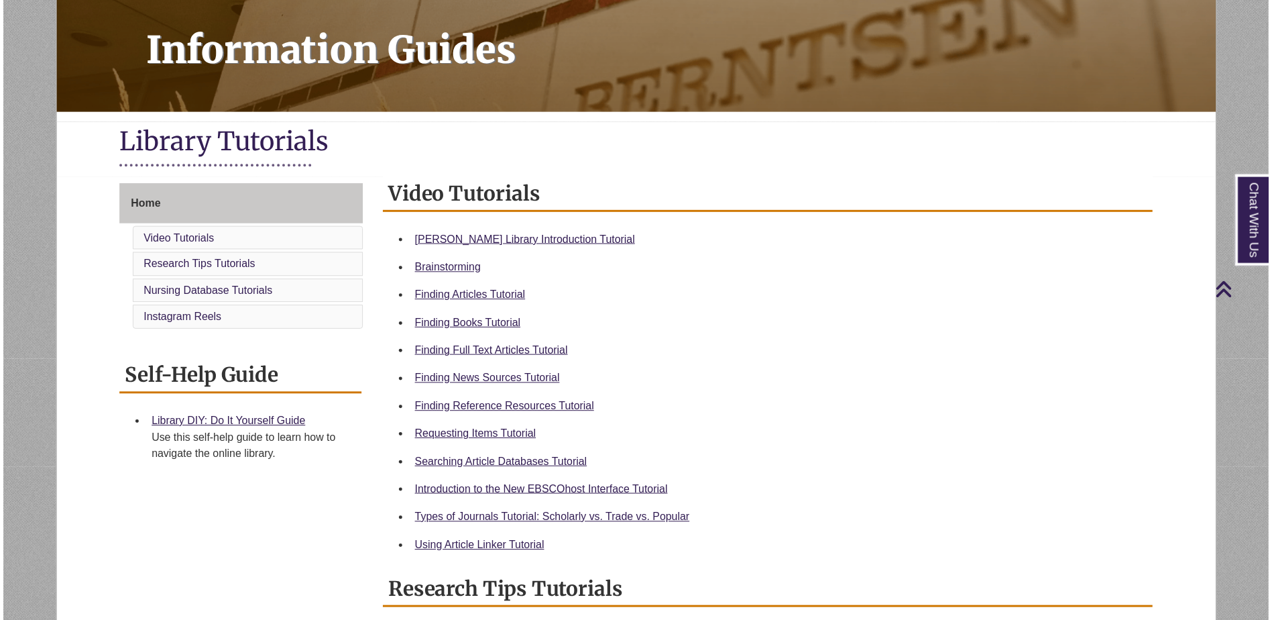
scroll to position [188, 0]
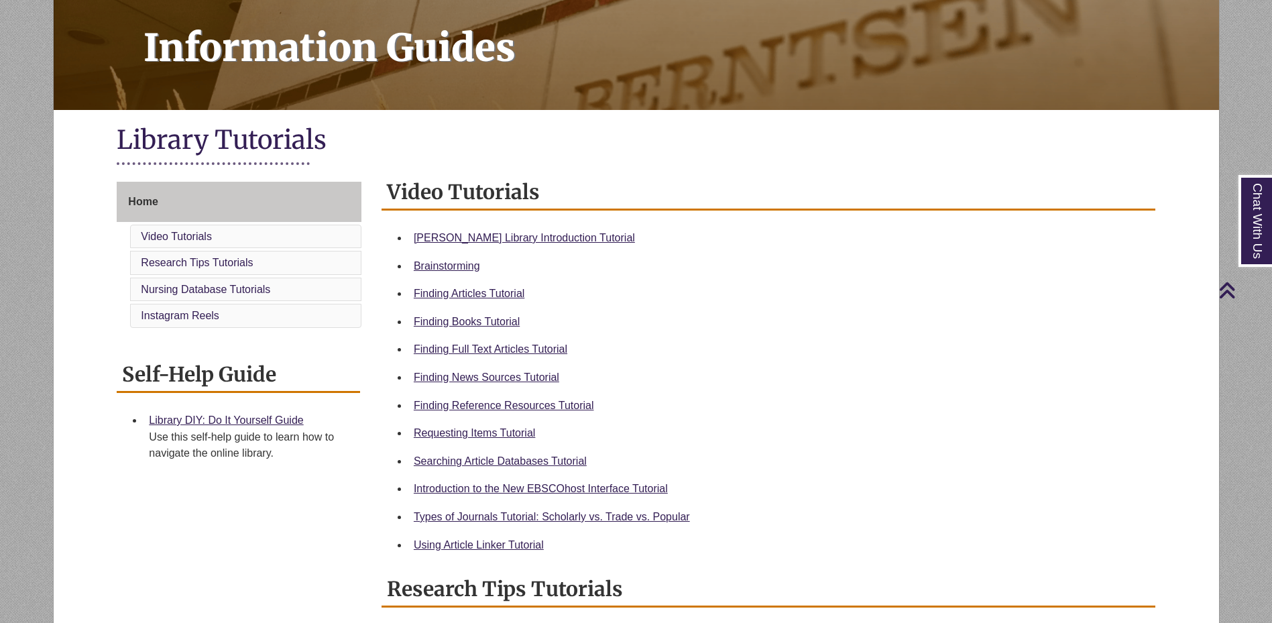
click at [532, 341] on div "Finding Full Text Articles Tutorial" at bounding box center [779, 349] width 731 height 17
click at [532, 347] on link "Finding Full Text Articles Tutorial" at bounding box center [491, 348] width 154 height 11
click at [492, 547] on link "Using Article Linker Tutorial" at bounding box center [479, 544] width 130 height 11
